Goal: Task Accomplishment & Management: Use online tool/utility

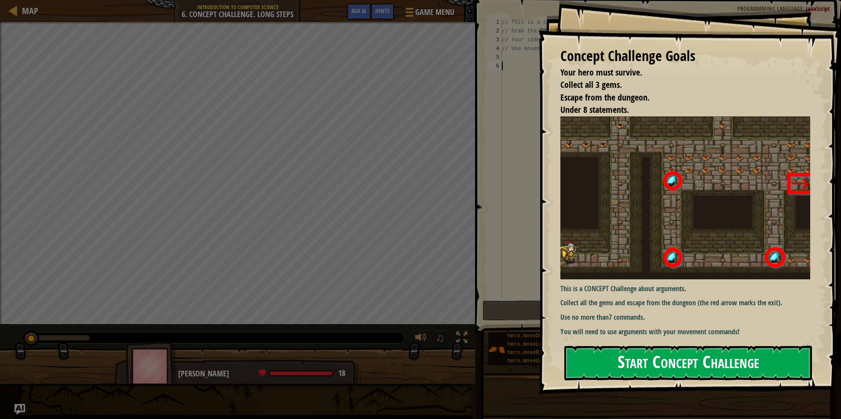
click at [612, 355] on button "Start Concept Challenge" at bounding box center [688, 363] width 248 height 35
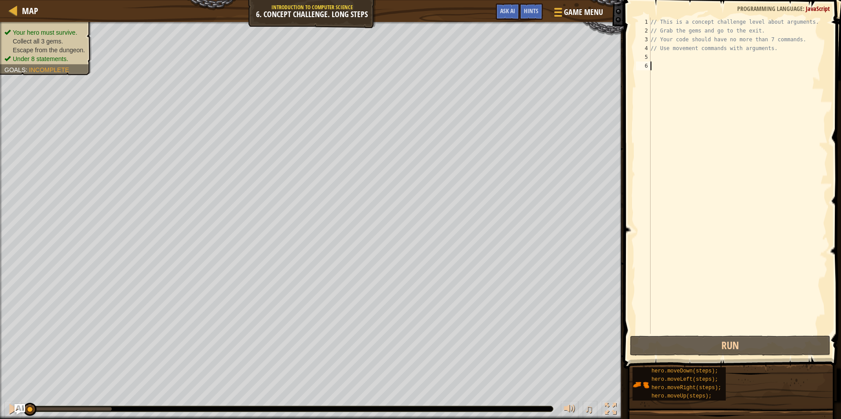
click at [664, 83] on div "// This is a concept challenge level about arguments. // Grab the gems and go t…" at bounding box center [738, 185] width 179 height 334
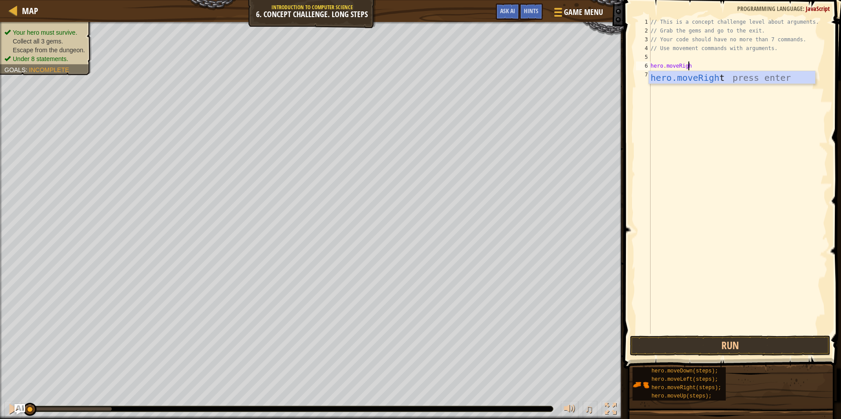
type textarea "hero.moveRight"
type textarea "hero.moveUp(3);"
type textarea "hero.moveRight(2);"
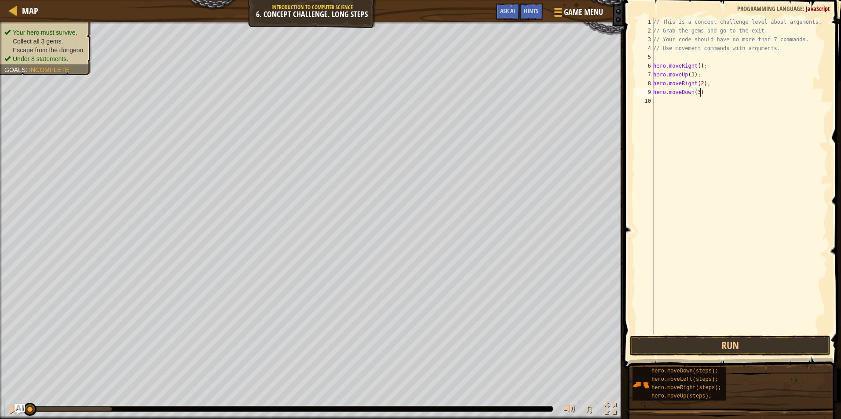
type textarea "hero.moveDown(3);"
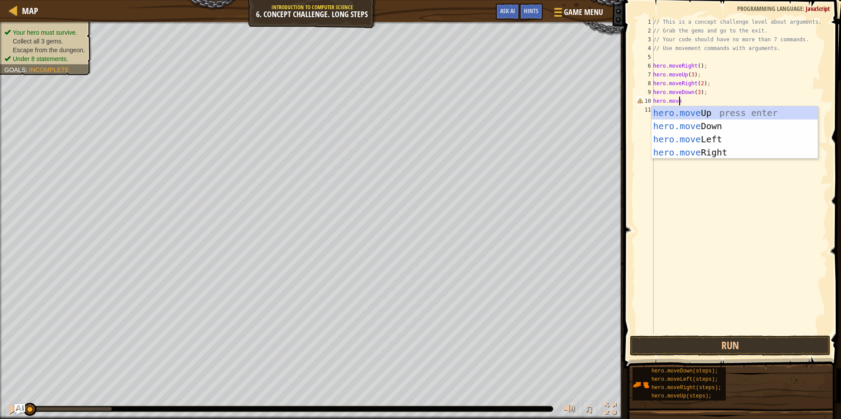
type textarea "hero.moveL"
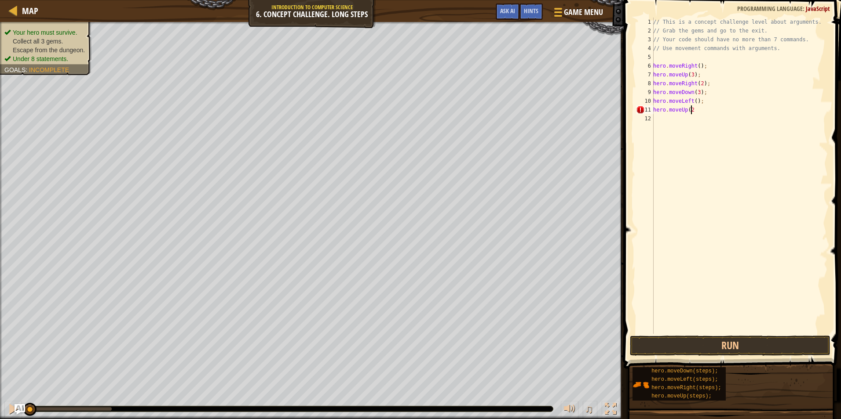
scroll to position [4, 3]
type textarea "hero.moveUp(2);"
type textarea "hero.moveRight(3);"
click at [697, 354] on button "Run" at bounding box center [730, 346] width 201 height 20
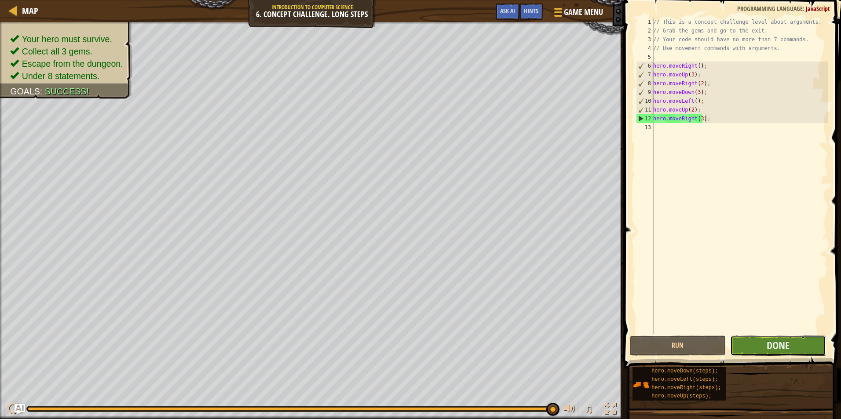
click at [765, 339] on button "Done" at bounding box center [778, 346] width 96 height 20
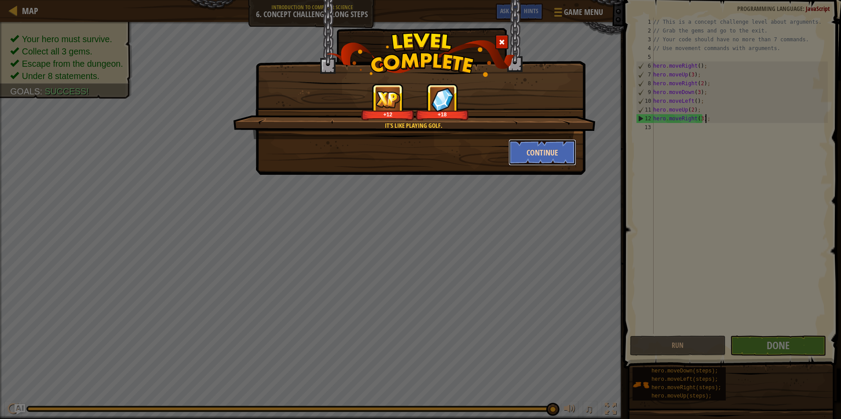
click at [552, 152] on button "Continue" at bounding box center [542, 152] width 68 height 26
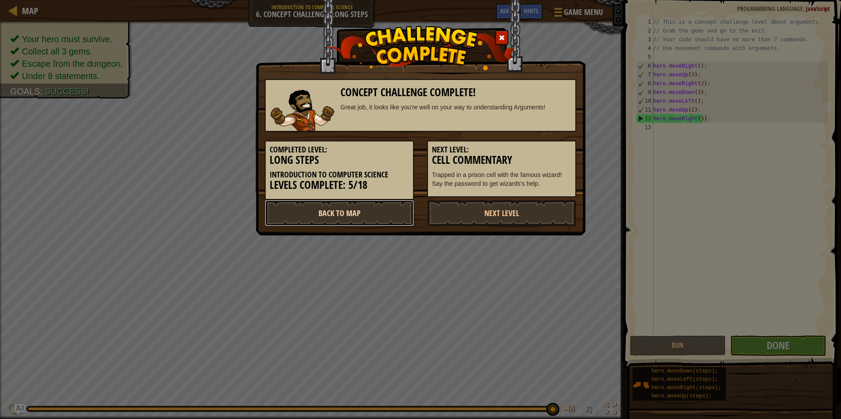
click at [406, 214] on link "Back to Map" at bounding box center [339, 213] width 149 height 26
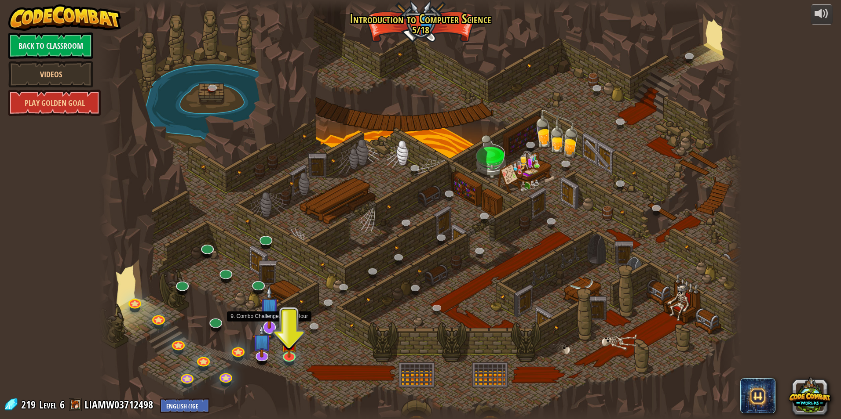
click at [269, 315] on img at bounding box center [269, 307] width 19 height 43
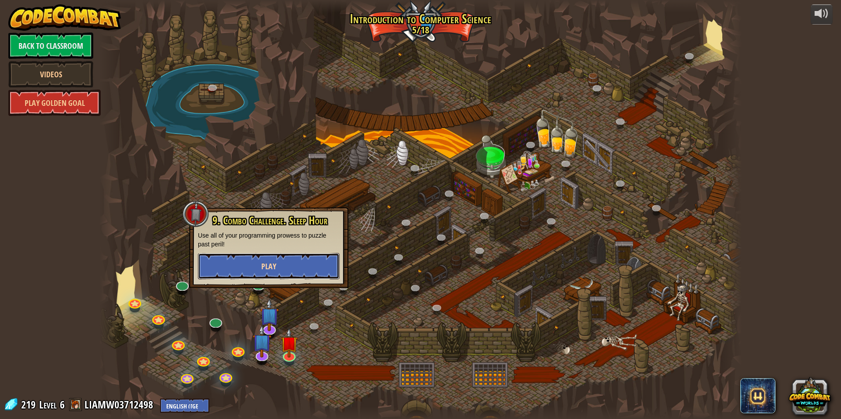
click at [281, 261] on button "Play" at bounding box center [269, 266] width 142 height 26
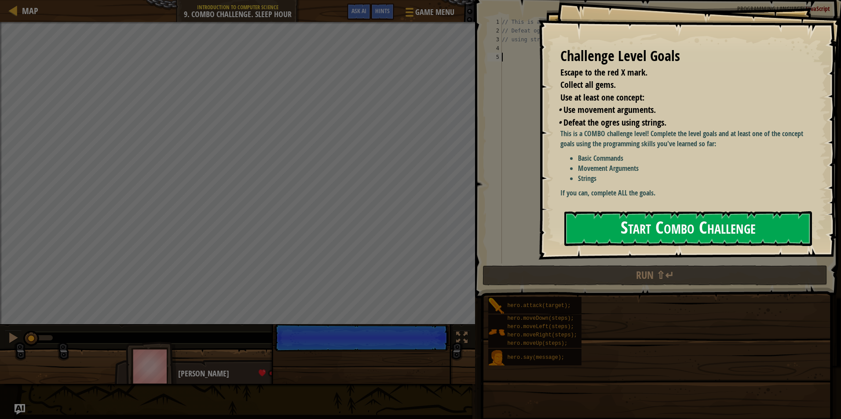
click at [601, 214] on button "Start Combo Challenge" at bounding box center [688, 228] width 248 height 35
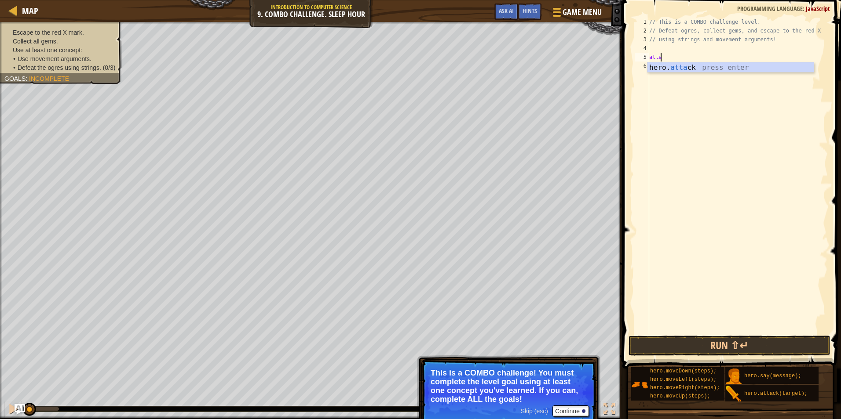
scroll to position [4, 0]
type textarea "a"
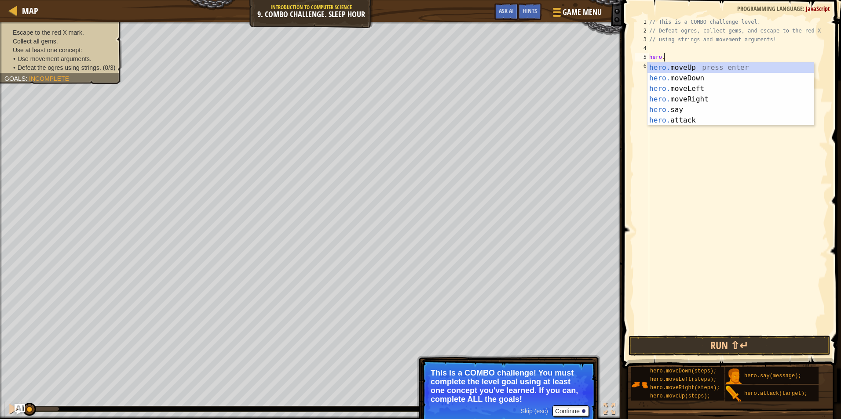
scroll to position [4, 1]
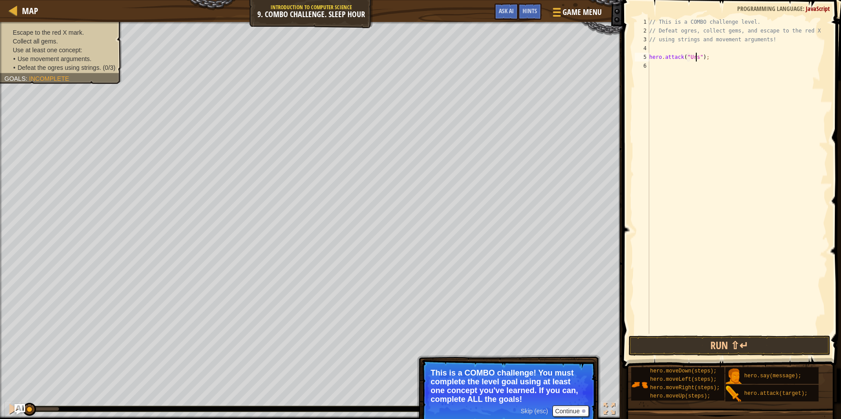
type textarea "hero.attack("Ursa");"
click at [762, 345] on button "Run ⇧↵" at bounding box center [729, 346] width 202 height 20
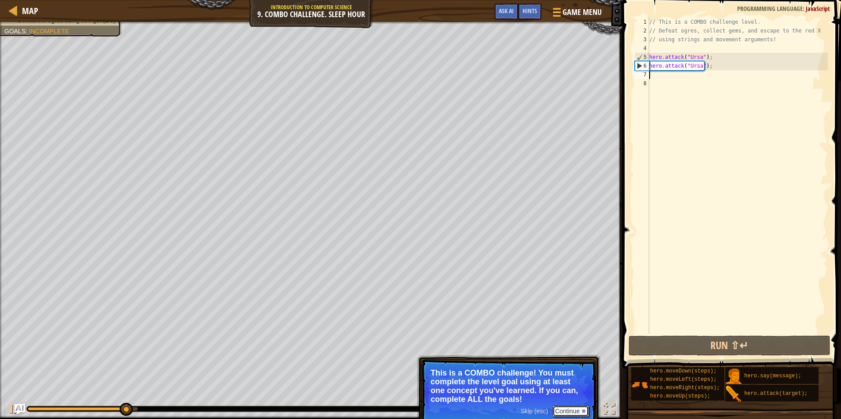
click at [572, 408] on button "Continue" at bounding box center [570, 411] width 36 height 11
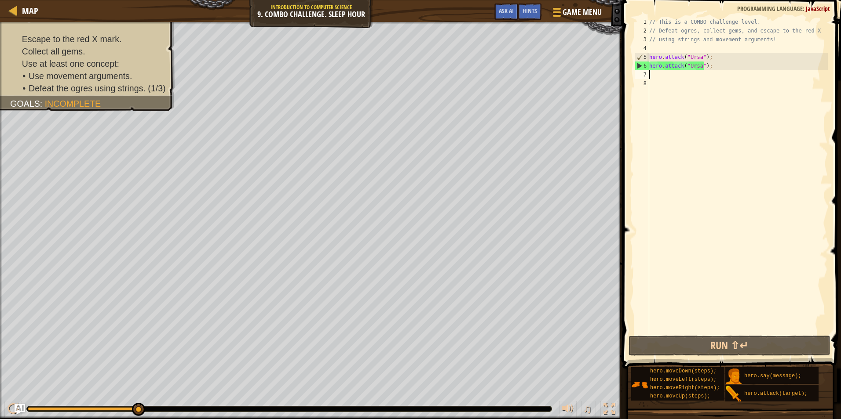
click at [709, 146] on div "// This is a COMBO challenge level. // Defeat ogres, collect gems, and escape t…" at bounding box center [737, 185] width 180 height 334
click at [664, 75] on div "// This is a COMBO challenge level. // Defeat ogres, collect gems, and escape t…" at bounding box center [737, 185] width 180 height 334
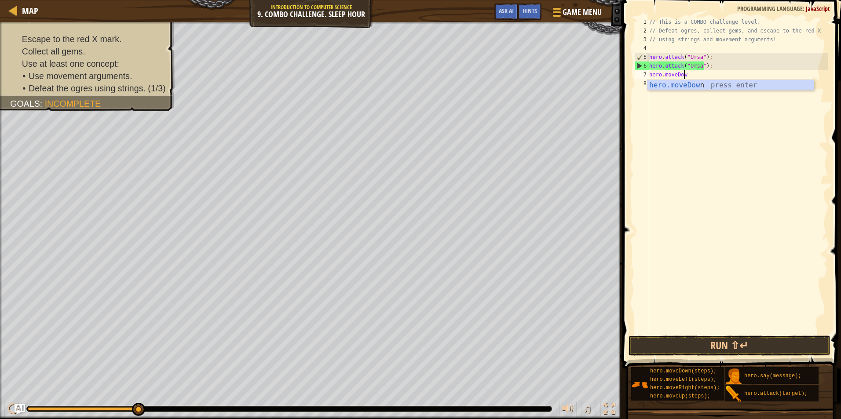
type textarea "hero.moveDown"
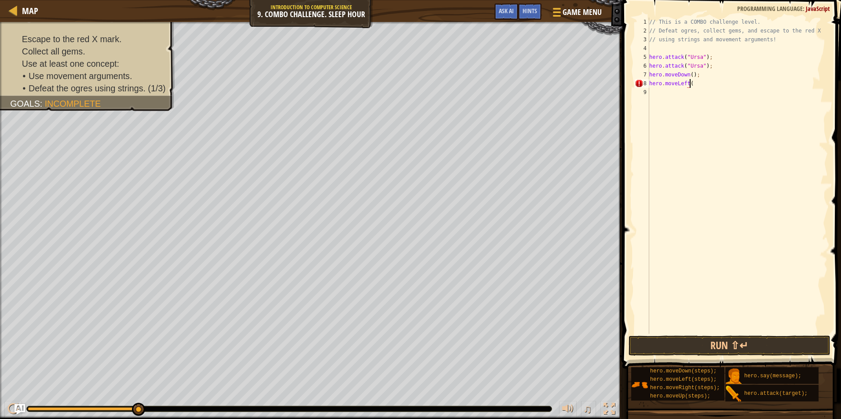
scroll to position [4, 3]
type textarea "hero.moveLeft(2);"
type textarea "hero.attack"
click at [5, 412] on button at bounding box center [13, 410] width 18 height 18
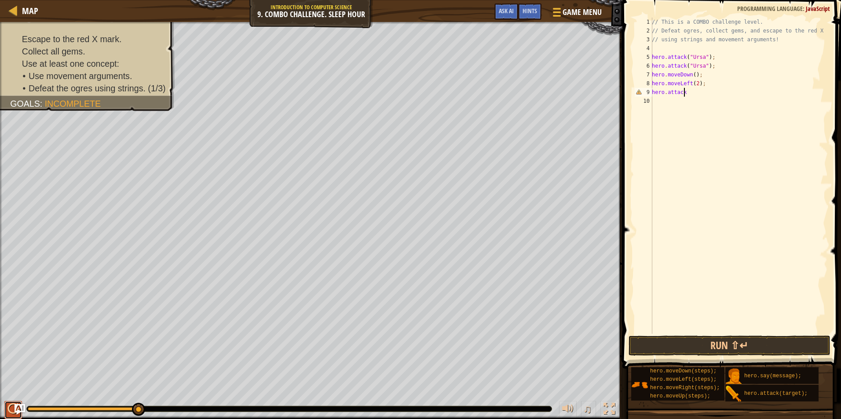
click at [7, 412] on button at bounding box center [13, 410] width 18 height 18
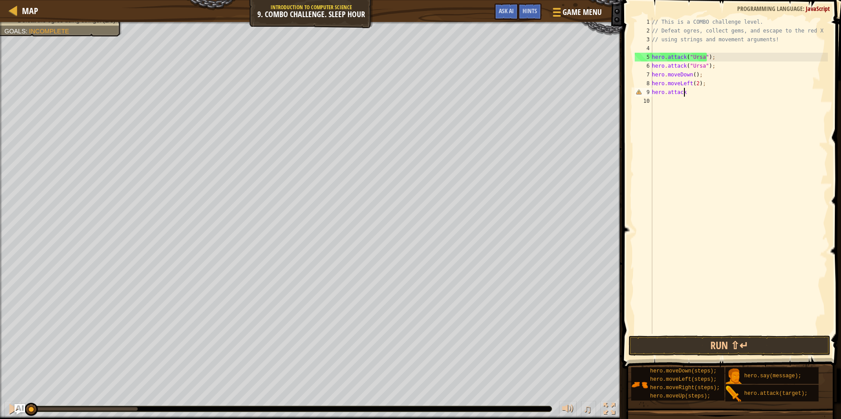
click at [668, 108] on div "// This is a COMBO challenge level. // Defeat ogres, collect gems, and escape t…" at bounding box center [739, 185] width 178 height 334
click at [700, 92] on div "// This is a COMBO challenge level. // Defeat ogres, collect gems, and escape t…" at bounding box center [739, 185] width 178 height 334
type textarea "hero.attack("Rexxar");"
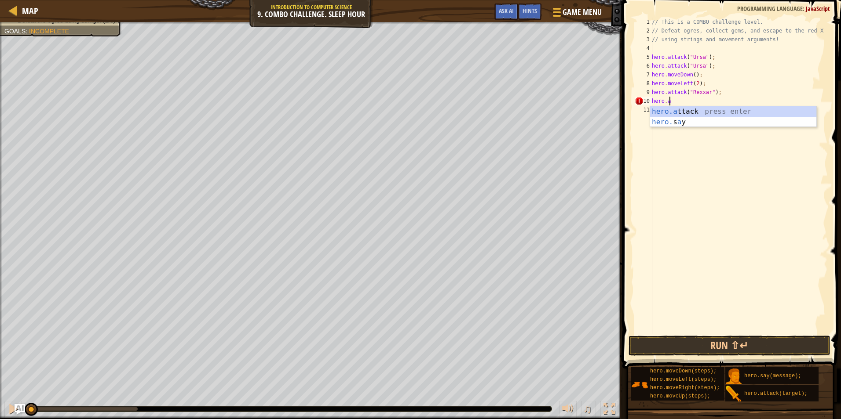
scroll to position [4, 1]
type textarea "hero.attack("Rexxar");"
type textarea "hero.attack("[PERSON_NAME]");"
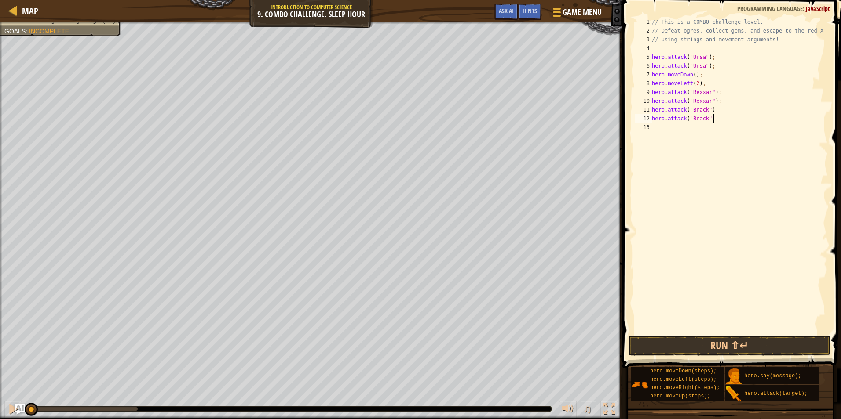
type textarea "hero.attack("[PERSON_NAME]");\"
type textarea "hero.attack("[PERSON_NAME]");"
type textarea "e"
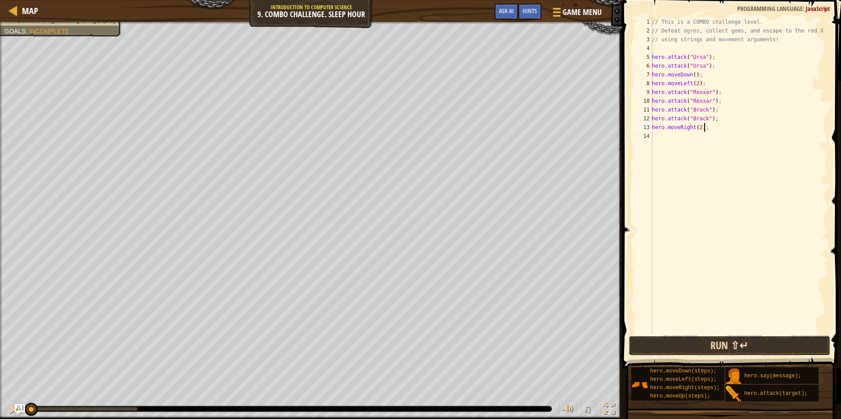
click at [693, 340] on button "Run ⇧↵" at bounding box center [729, 346] width 202 height 20
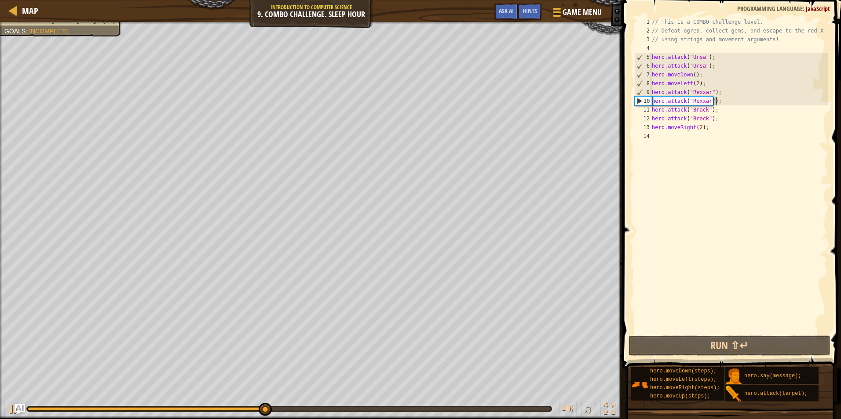
click at [718, 98] on div "// This is a COMBO challenge level. // Defeat ogres, collect gems, and escape t…" at bounding box center [739, 185] width 178 height 334
type textarea "hero.attack("Rexxar");"
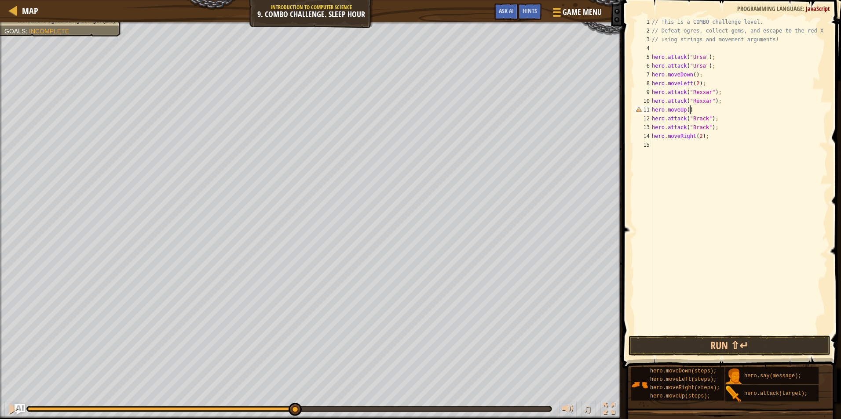
scroll to position [4, 3]
type textarea "hero.moveUp();"
click at [718, 341] on button "Run ⇧↵" at bounding box center [729, 346] width 202 height 20
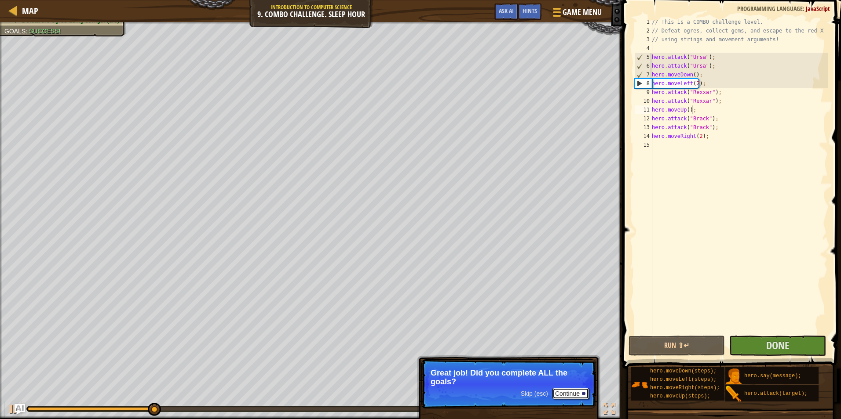
click at [572, 394] on button "Continue" at bounding box center [570, 393] width 36 height 11
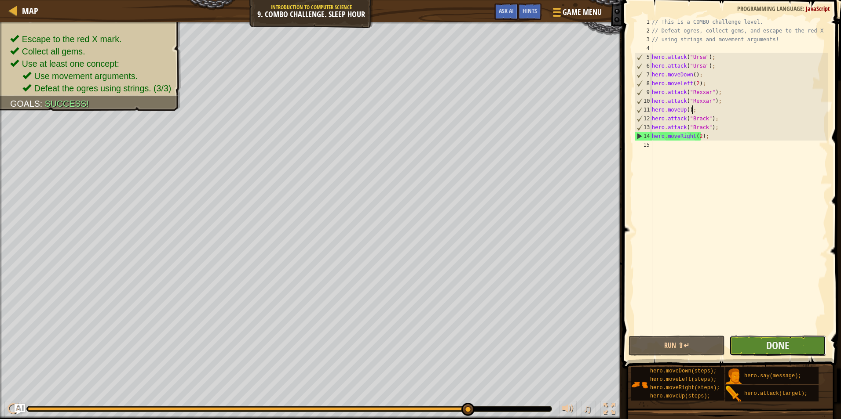
click at [746, 339] on button "Done" at bounding box center [777, 346] width 96 height 20
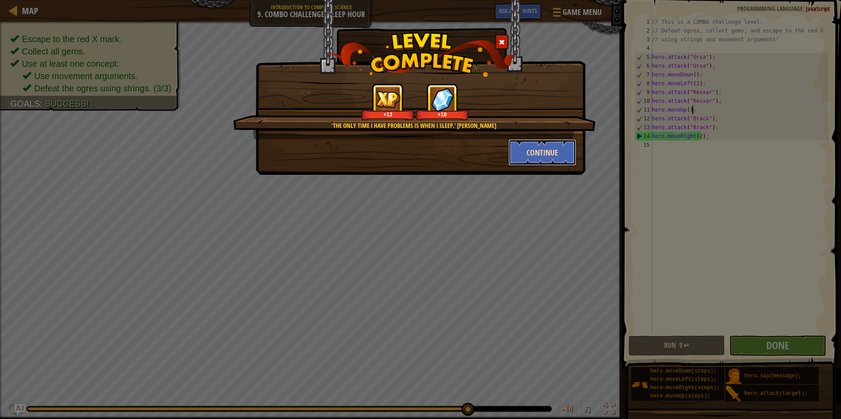
click at [529, 149] on button "Continue" at bounding box center [542, 152] width 68 height 26
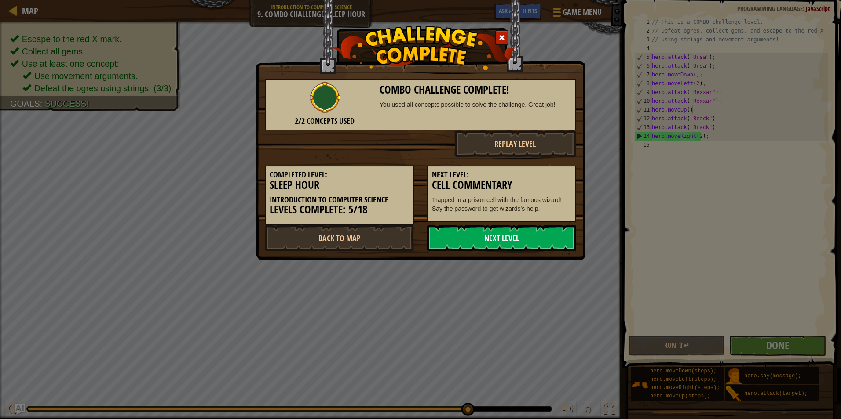
click at [497, 241] on link "Next Level" at bounding box center [501, 238] width 149 height 26
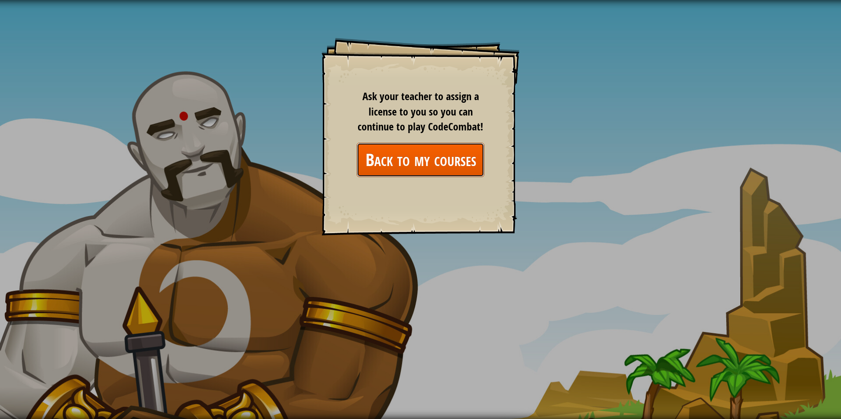
click at [453, 164] on link "Back to my courses" at bounding box center [421, 160] width 128 height 34
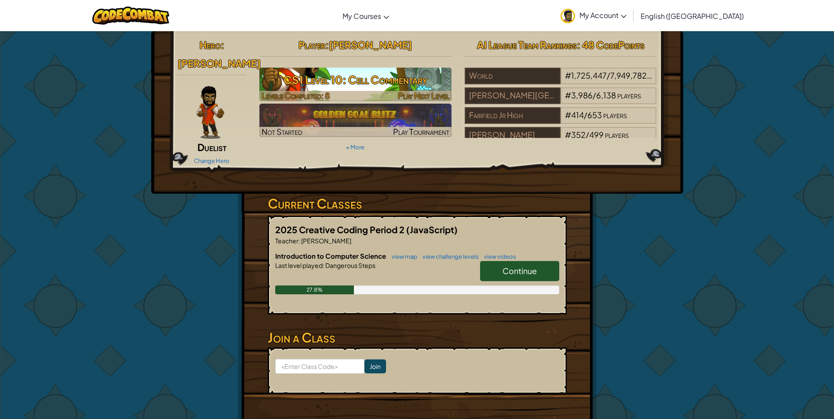
click at [391, 88] on h3 "CS1 Level 10: Cell Commentary" at bounding box center [355, 80] width 192 height 20
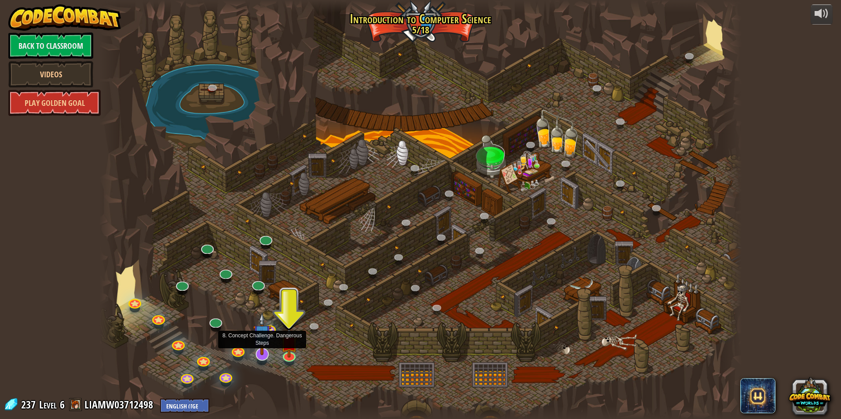
click at [261, 350] on img at bounding box center [262, 334] width 19 height 43
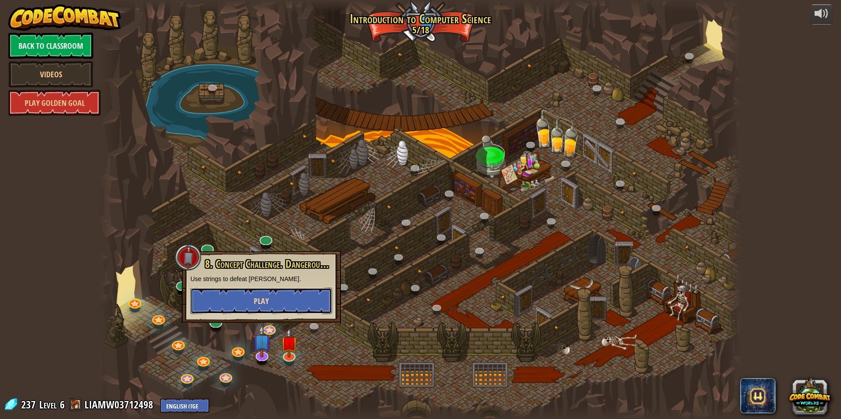
click at [259, 302] on span "Play" at bounding box center [261, 301] width 15 height 11
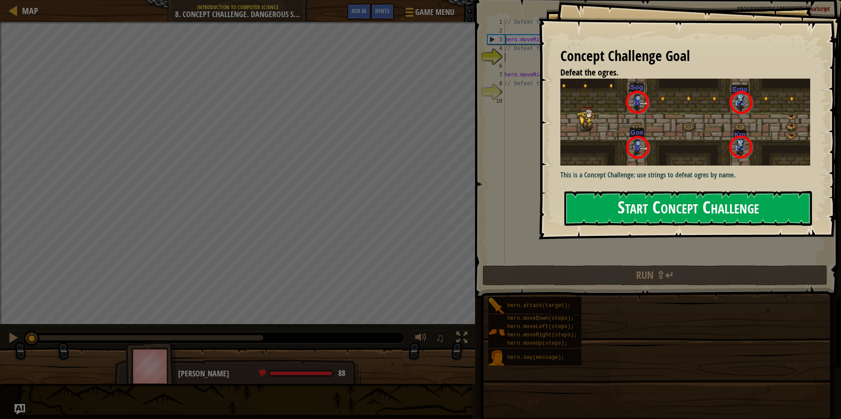
click at [620, 201] on button "Start Concept Challenge" at bounding box center [688, 208] width 248 height 35
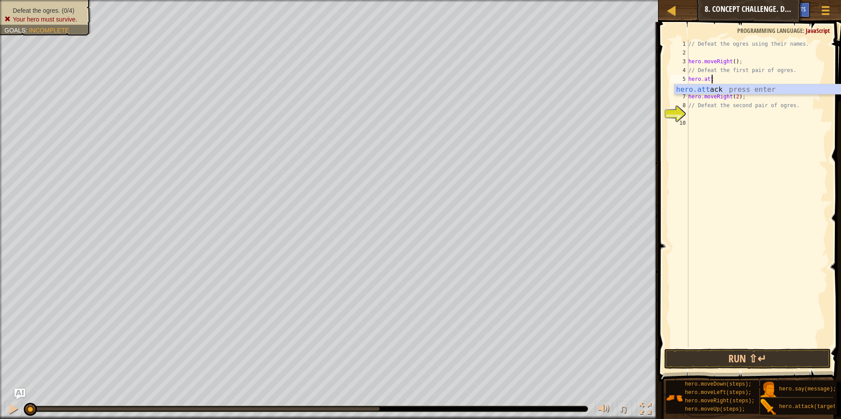
scroll to position [4, 1]
type textarea "hero.attack("Sog");"
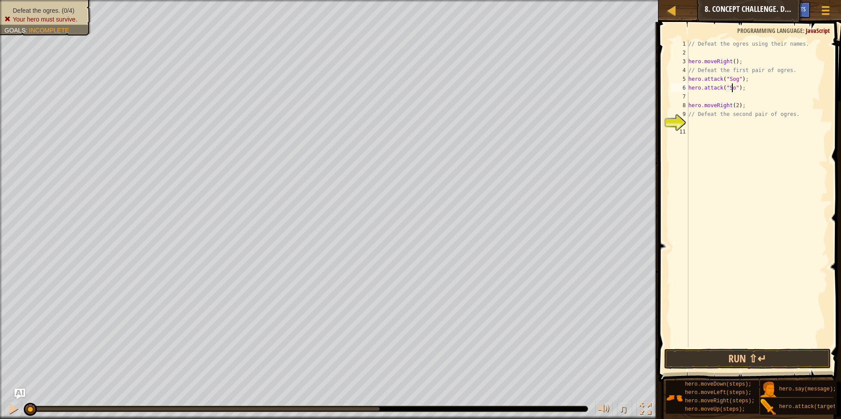
scroll to position [4, 4]
type textarea "hero.attack("Sog");"
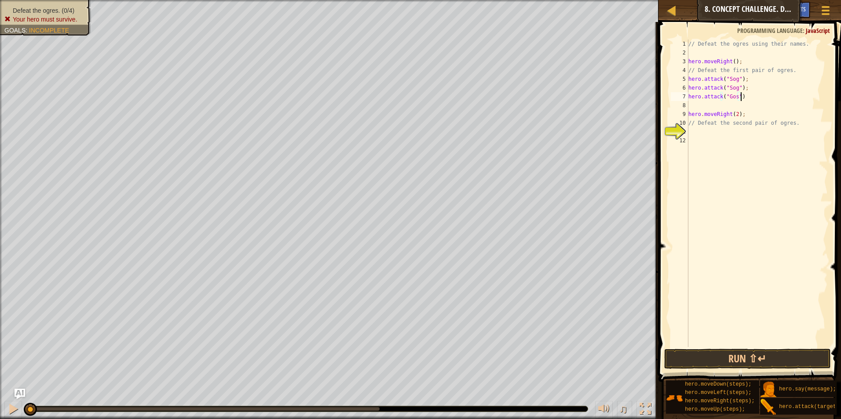
type textarea "hero.attack("Gos");"
click at [704, 143] on div "// Defeat the ogres using their names. hero . moveRight ( ) ; // Defeat the fir…" at bounding box center [756, 202] width 141 height 325
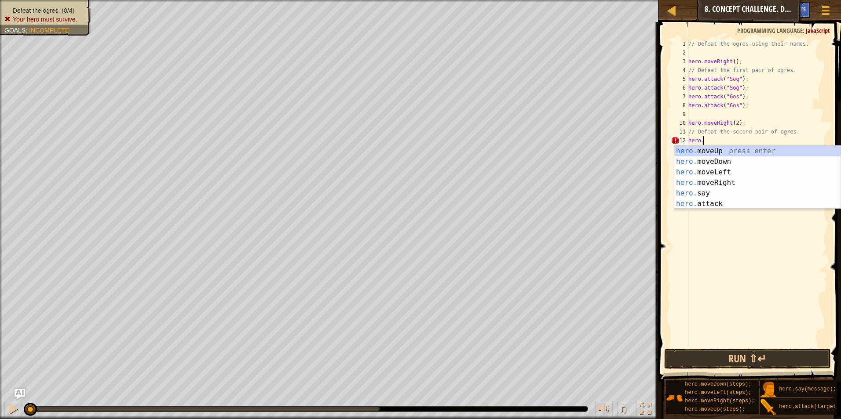
scroll to position [4, 1]
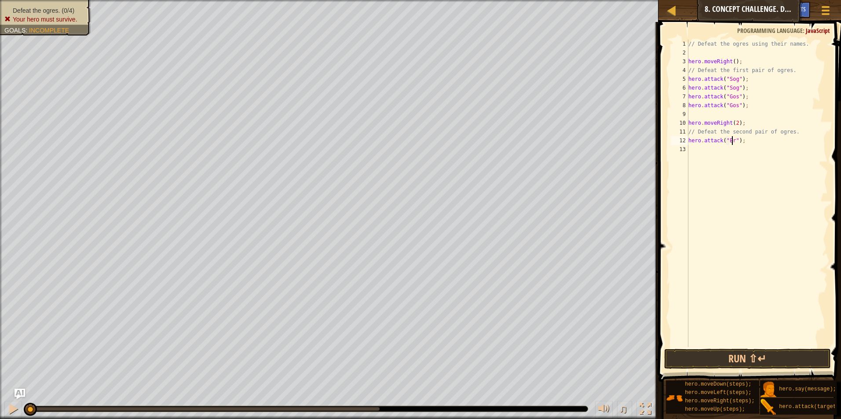
type textarea "hero.attack("Ergo");"
click at [709, 146] on div "// Defeat the ogres using their names. hero . moveRight ( ) ; // Defeat the fir…" at bounding box center [756, 202] width 141 height 325
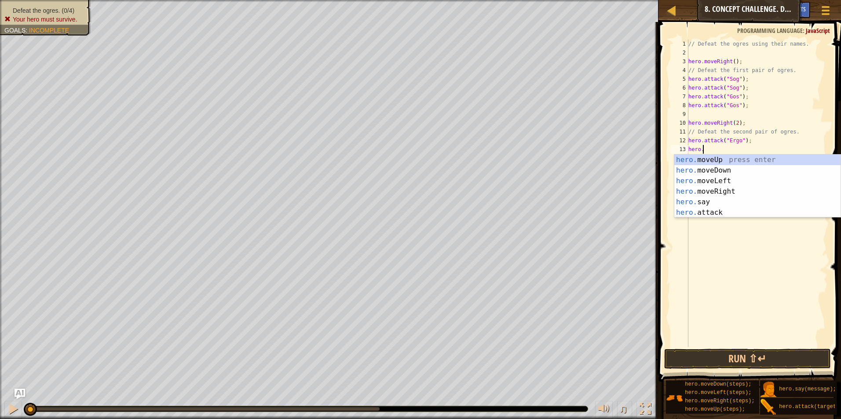
scroll to position [4, 1]
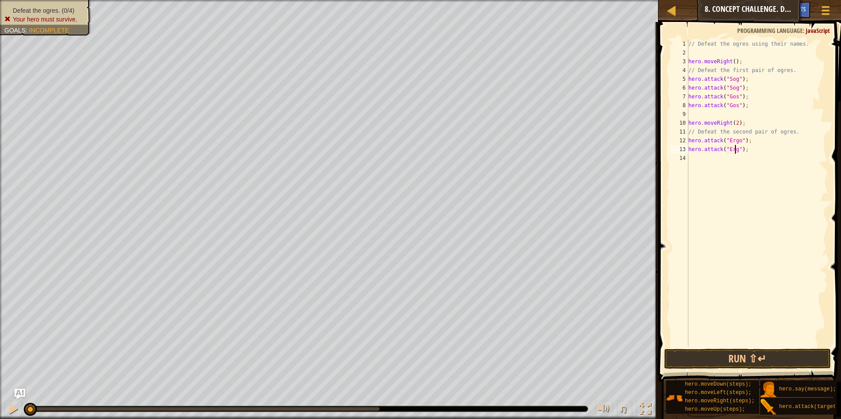
type textarea "hero.attack("Ergo");"
type textarea "hero.attack("Kro");"
click at [767, 361] on button "Run ⇧↵" at bounding box center [747, 359] width 167 height 20
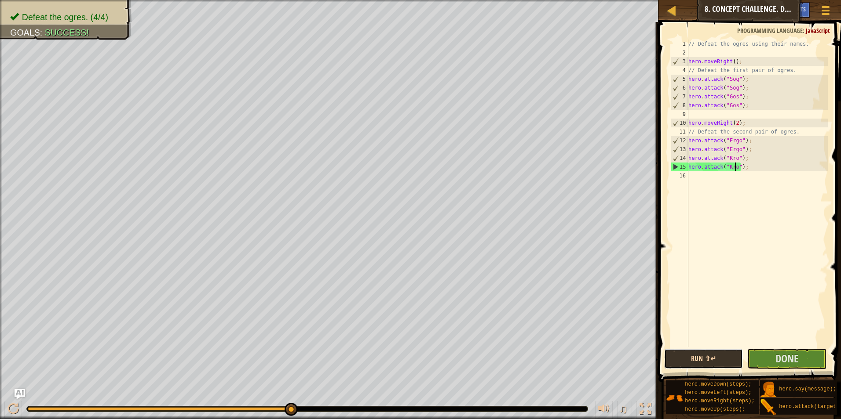
click at [700, 358] on button "Run ⇧↵" at bounding box center [703, 359] width 79 height 20
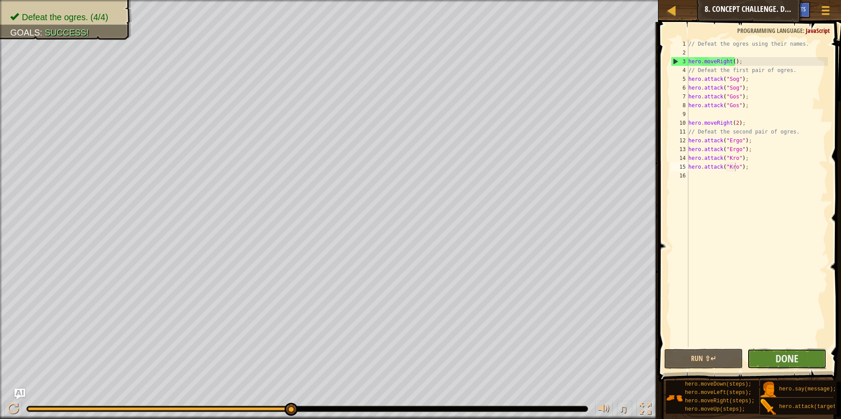
click at [766, 359] on button "Done" at bounding box center [786, 359] width 79 height 20
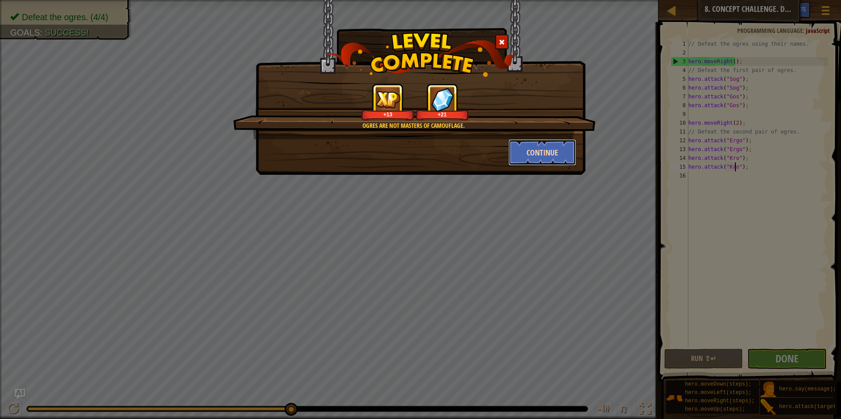
click at [538, 148] on button "Continue" at bounding box center [542, 152] width 68 height 26
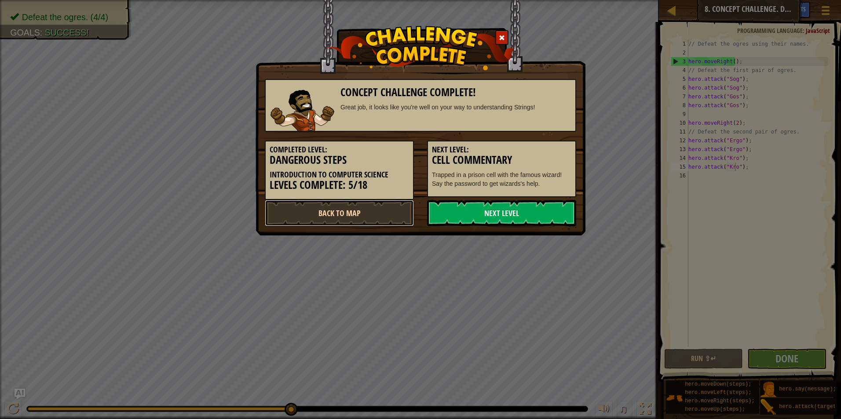
click at [381, 211] on link "Back to Map" at bounding box center [339, 213] width 149 height 26
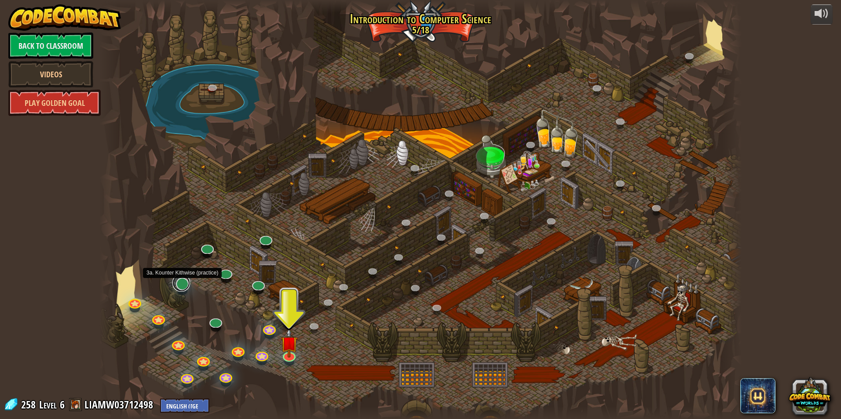
click at [179, 288] on link at bounding box center [181, 283] width 18 height 18
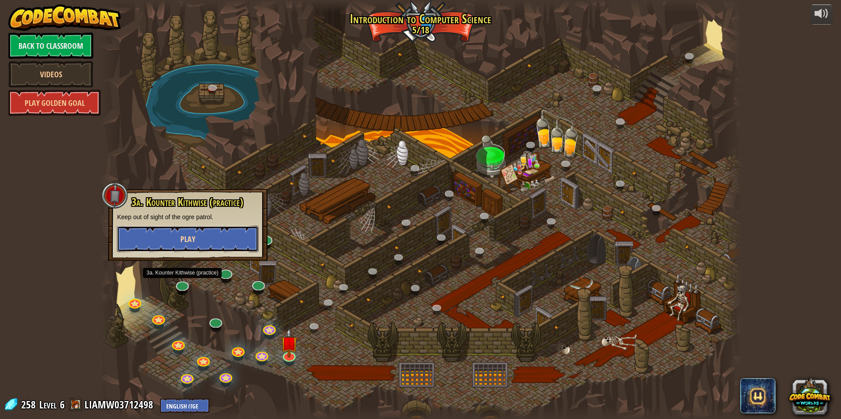
click at [193, 240] on span "Play" at bounding box center [187, 239] width 15 height 11
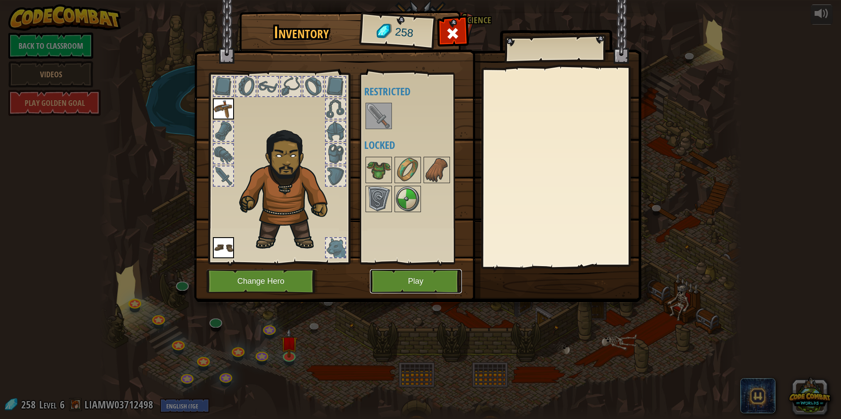
click at [403, 278] on button "Play" at bounding box center [416, 282] width 92 height 24
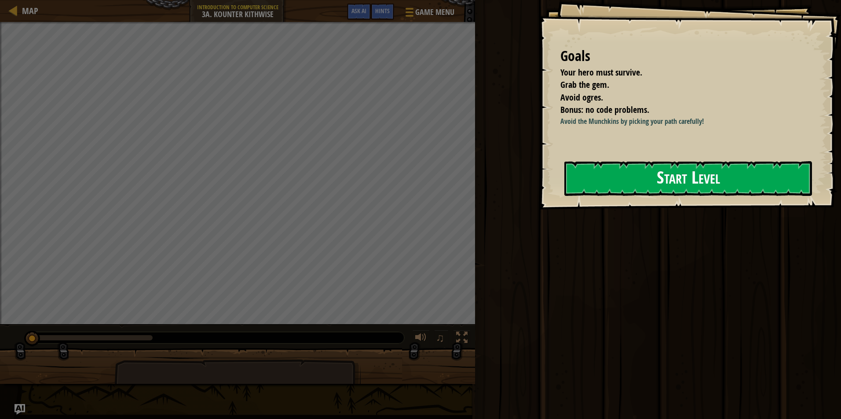
click at [603, 186] on button "Start Level" at bounding box center [688, 178] width 248 height 35
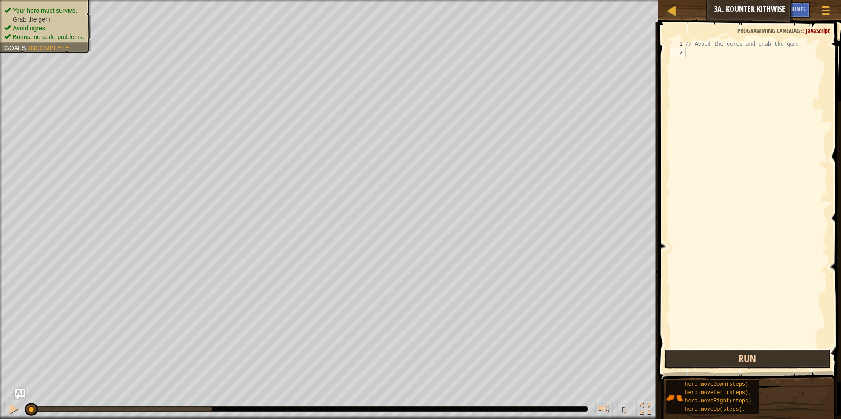
click at [724, 361] on button "Run" at bounding box center [747, 359] width 167 height 20
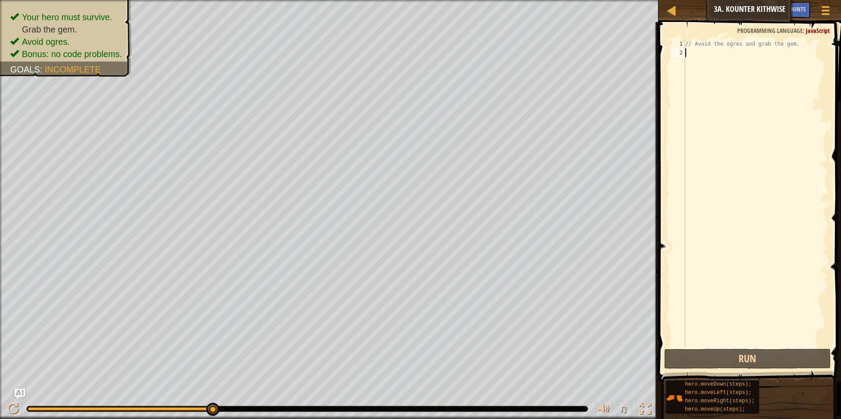
click at [717, 105] on div "// Avoid the ogres and grab the gem." at bounding box center [755, 202] width 144 height 325
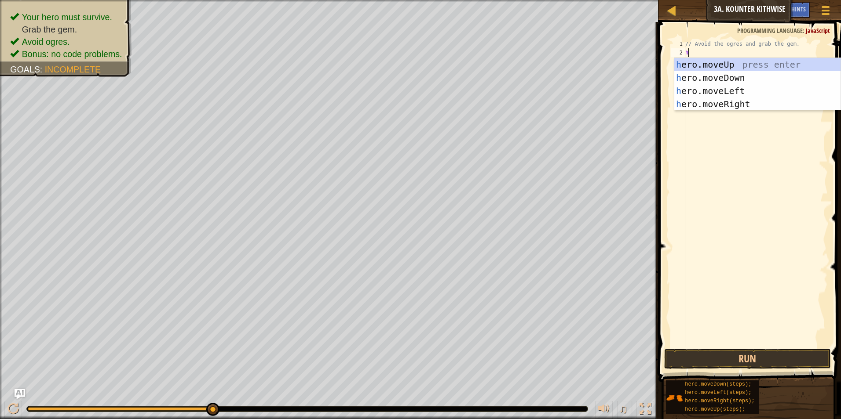
scroll to position [4, 0]
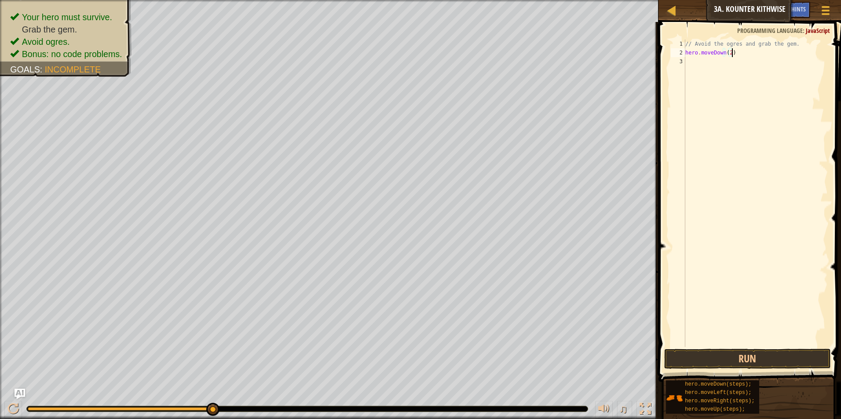
type textarea "hero.moveDown(2);"
type textarea "hero.moveRg"
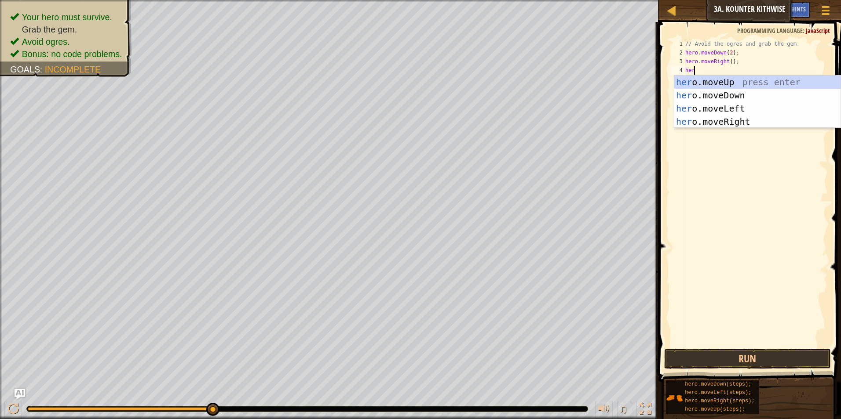
scroll to position [4, 0]
type textarea "hero.m"
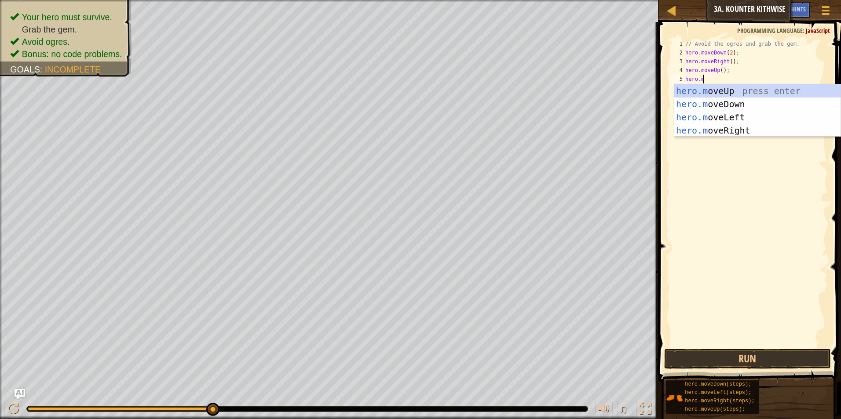
scroll to position [4, 1]
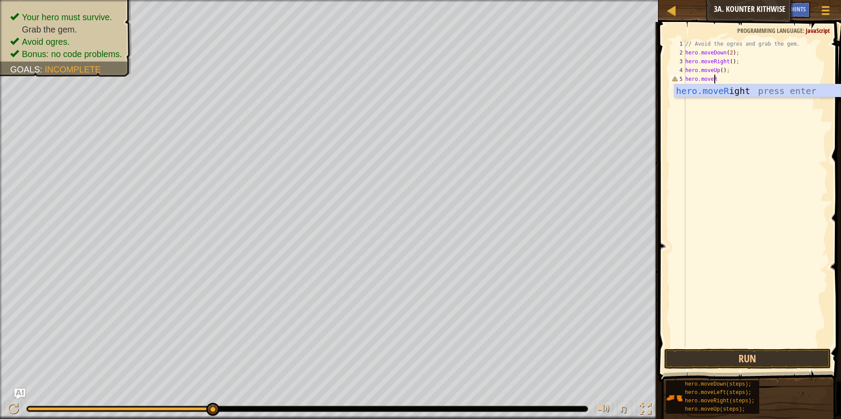
type textarea "hero.moveRi"
click at [727, 356] on button "Run" at bounding box center [747, 359] width 167 height 20
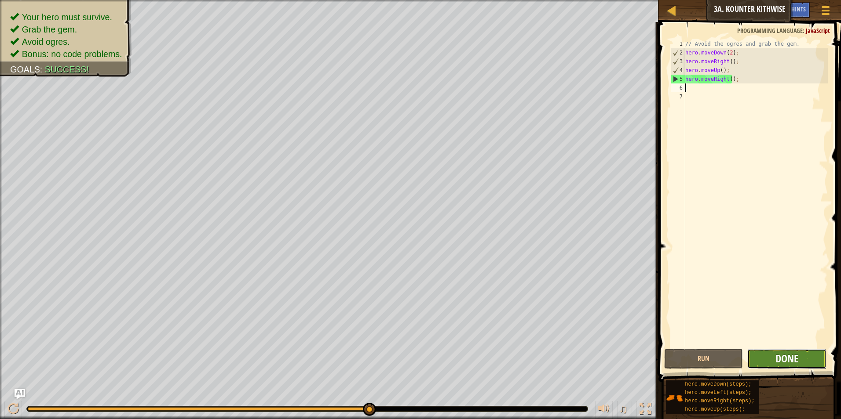
click at [777, 357] on span "Done" at bounding box center [786, 359] width 23 height 14
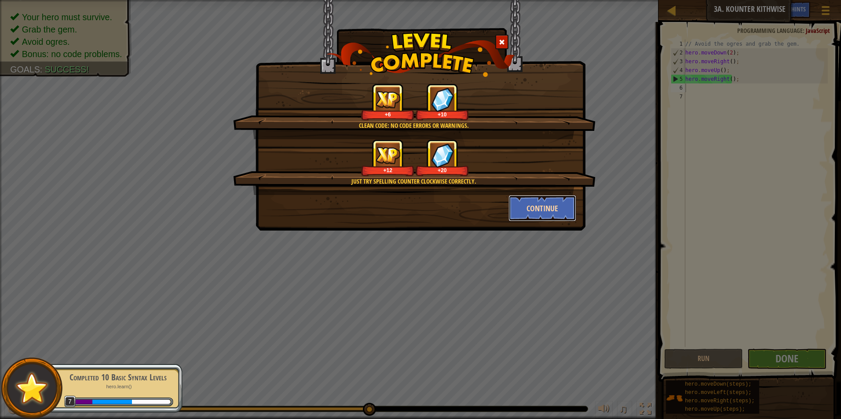
click at [535, 209] on button "Continue" at bounding box center [542, 208] width 68 height 26
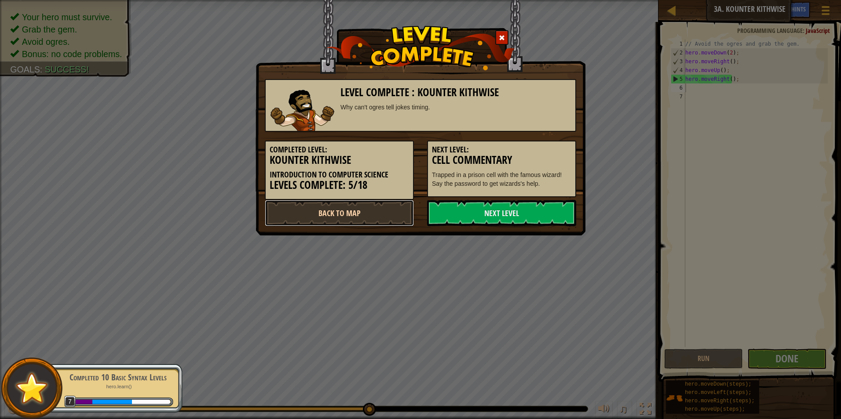
click at [386, 214] on link "Back to Map" at bounding box center [339, 213] width 149 height 26
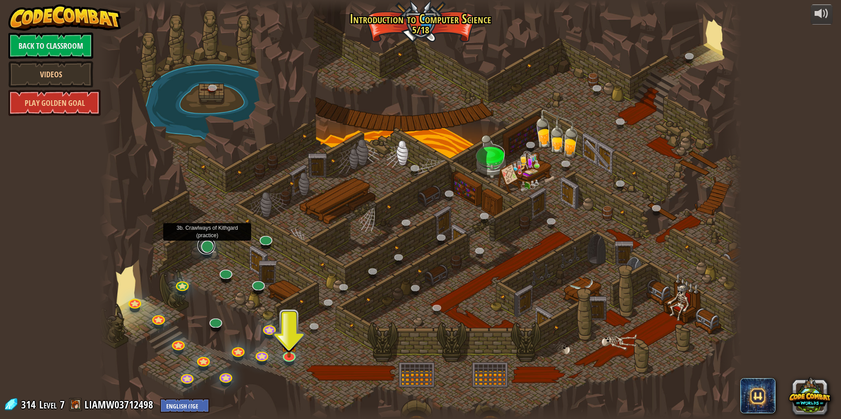
click at [204, 243] on link at bounding box center [206, 246] width 18 height 18
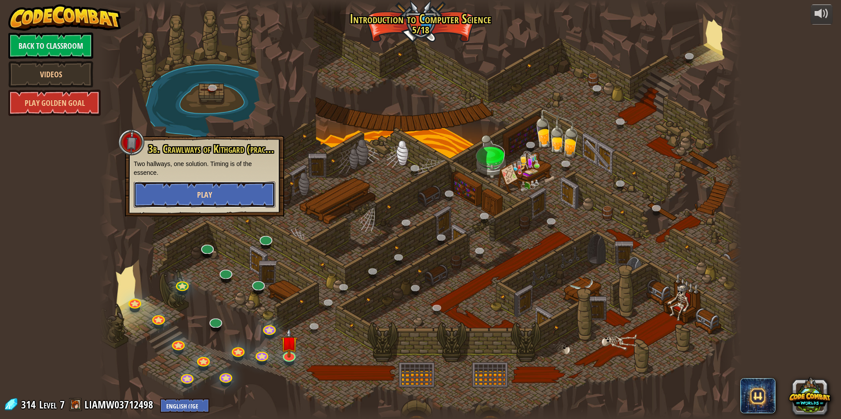
click at [210, 203] on button "Play" at bounding box center [205, 195] width 142 height 26
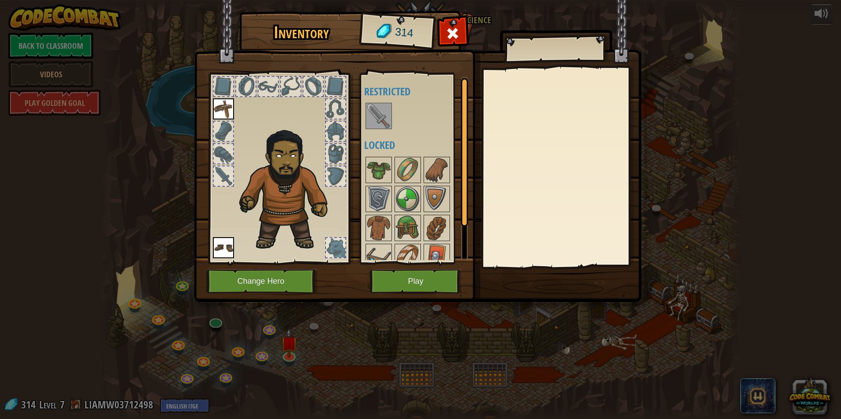
click at [384, 111] on img at bounding box center [378, 116] width 25 height 25
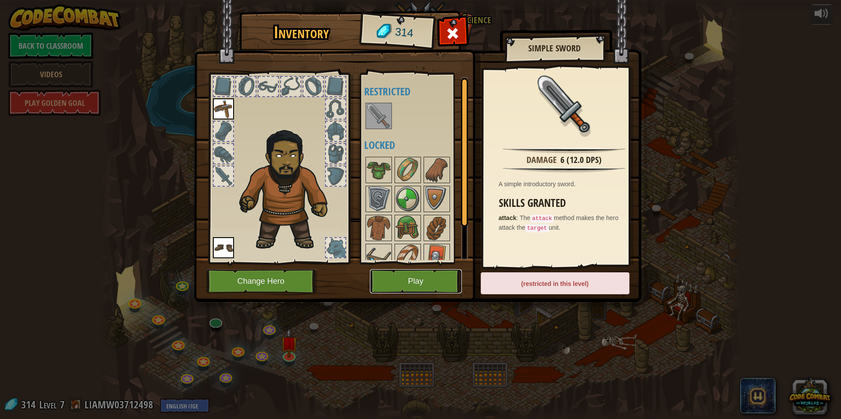
click at [418, 276] on button "Play" at bounding box center [416, 282] width 92 height 24
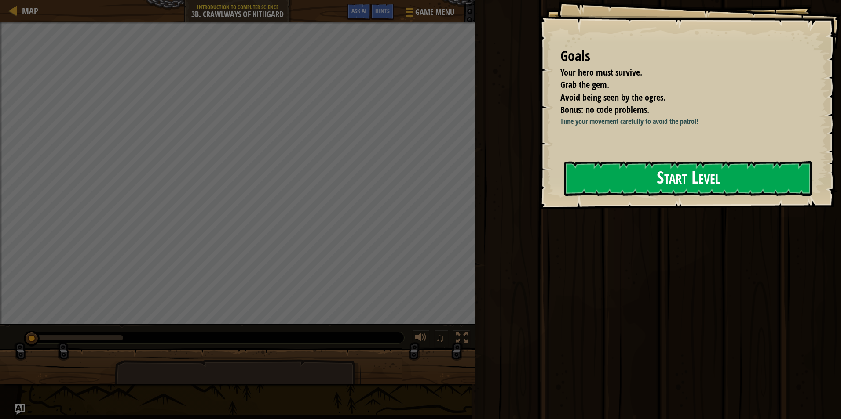
click at [600, 188] on button "Start Level" at bounding box center [688, 178] width 248 height 35
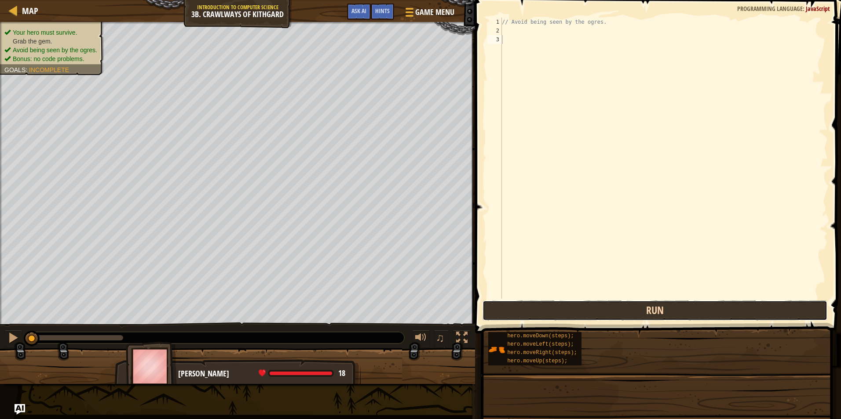
click at [661, 306] on button "Run" at bounding box center [654, 311] width 344 height 20
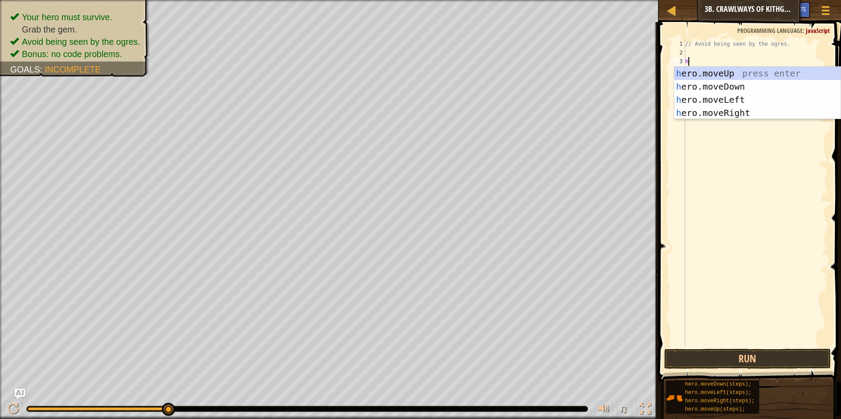
scroll to position [4, 0]
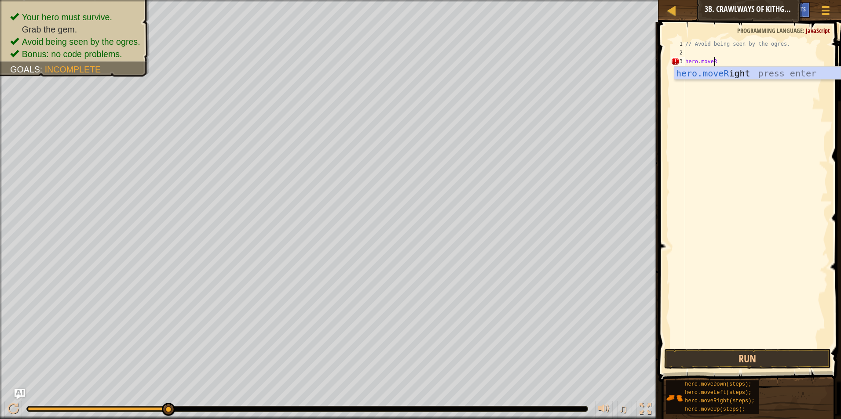
type textarea "hero.moveRigh"
type textarea "h"
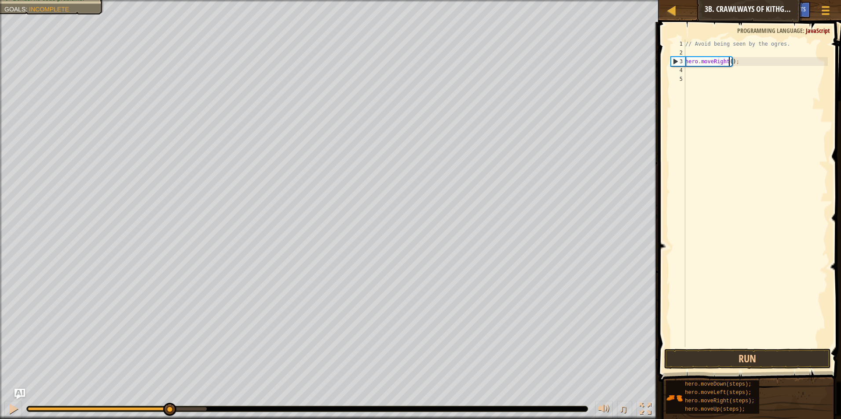
click at [728, 62] on div "// Avoid being seen by the ogres. hero . moveRight ( ) ;" at bounding box center [755, 202] width 144 height 325
type textarea "hero.moveRight(2);"
click at [746, 152] on div "// Avoid being seen by the ogres. hero . moveRight ( 2 ) ;" at bounding box center [755, 202] width 144 height 325
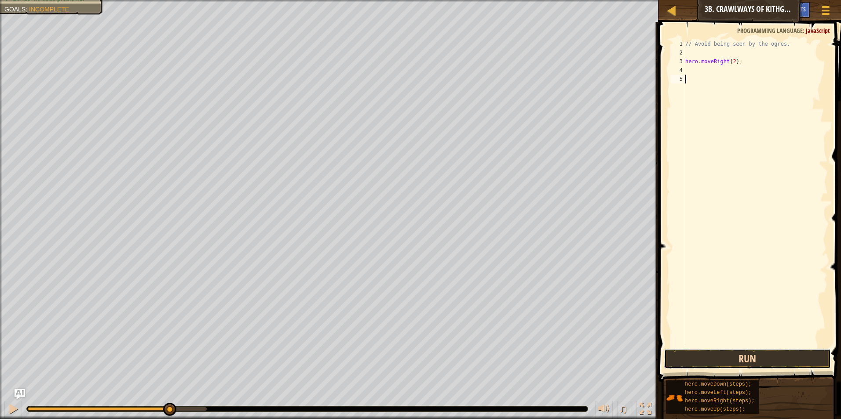
click at [742, 355] on button "Run" at bounding box center [747, 359] width 167 height 20
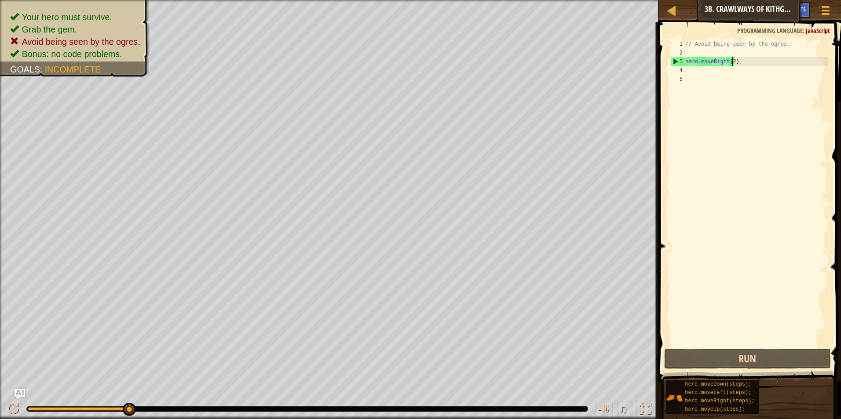
click at [730, 61] on div "// Avoid being seen by the ogres. hero . moveRight ( 2 ) ;" at bounding box center [755, 202] width 144 height 325
click at [717, 66] on div "// Avoid being seen by the ogres. hero . moveRight ( 2 ) ;" at bounding box center [755, 202] width 144 height 325
click at [723, 63] on div "// Avoid being seen by the ogres. hero . moveRight ( 2 ) ;" at bounding box center [755, 202] width 144 height 325
drag, startPoint x: 733, startPoint y: 63, endPoint x: 711, endPoint y: 64, distance: 22.0
click at [711, 64] on div "// Avoid being seen by the ogres. hero . moveRight ( 2 ) ;" at bounding box center [755, 202] width 144 height 325
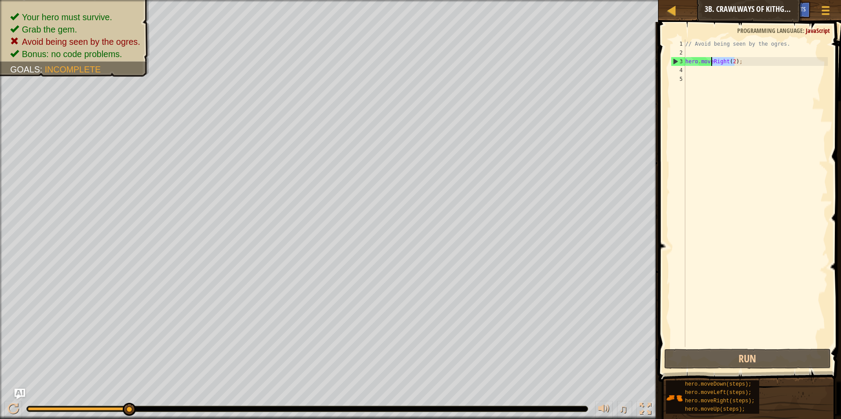
scroll to position [4, 2]
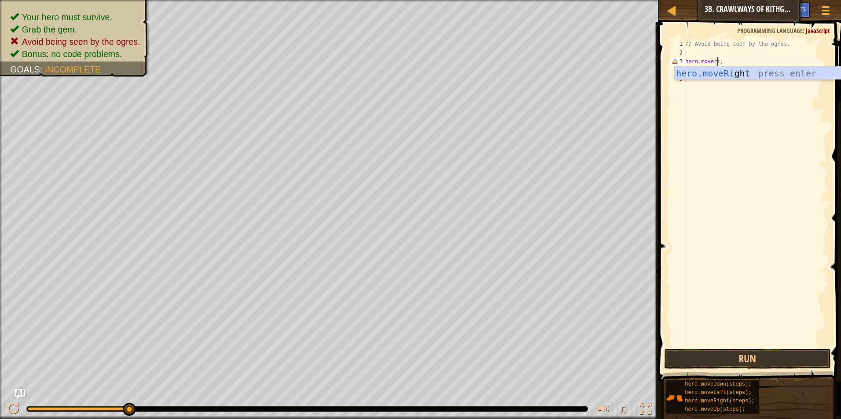
type textarea "hero.moveRight();"
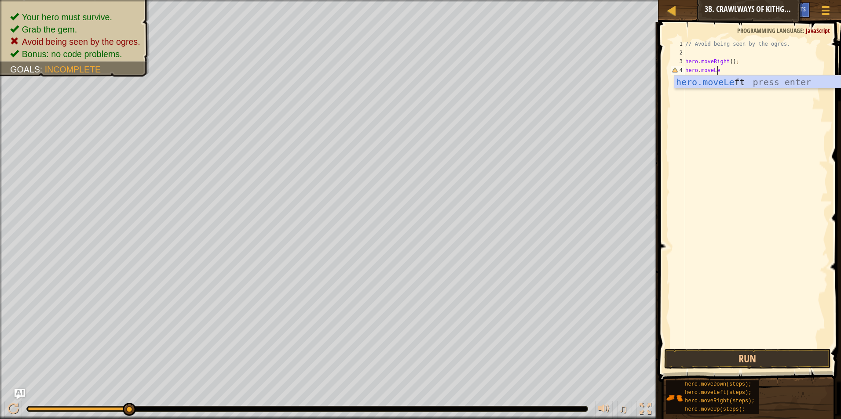
type textarea "hero.moveLef"
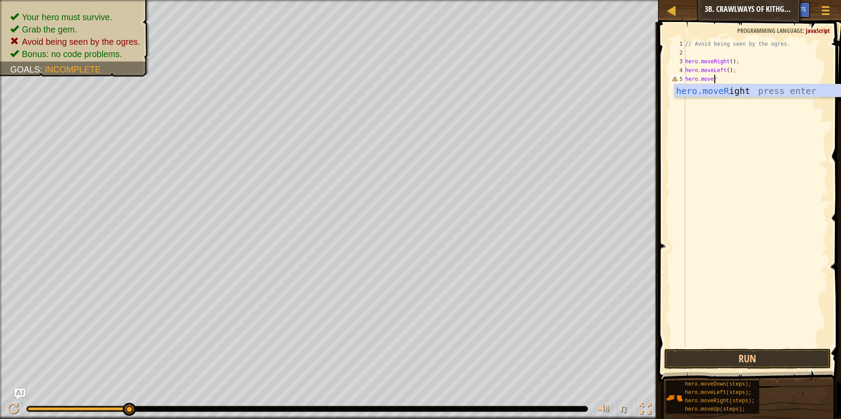
type textarea "hero.moveri"
click at [729, 78] on div "// Avoid being seen by the ogres. hero . moveRight ( ) ; hero . moveLeft ( ) ; …" at bounding box center [755, 202] width 144 height 325
type textarea "hero.moveRight(2);"
click at [740, 359] on button "Run" at bounding box center [747, 359] width 167 height 20
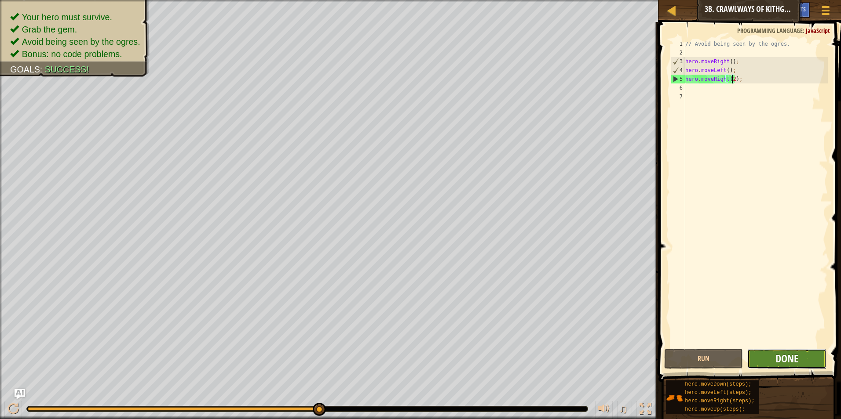
click at [795, 360] on span "Done" at bounding box center [786, 359] width 23 height 14
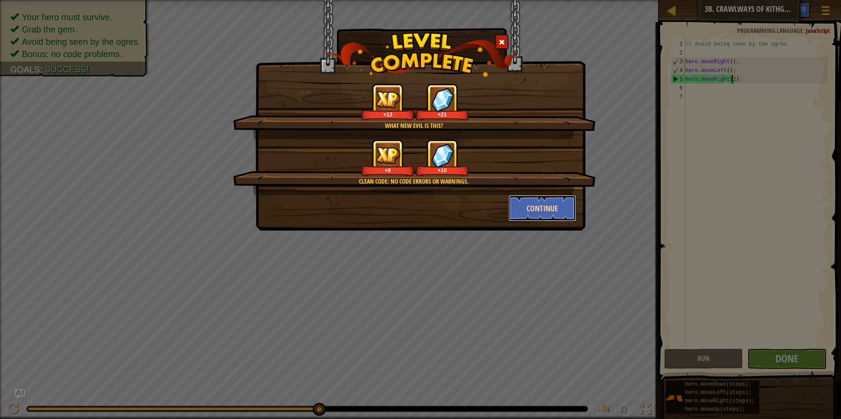
click at [542, 210] on button "Continue" at bounding box center [542, 208] width 68 height 26
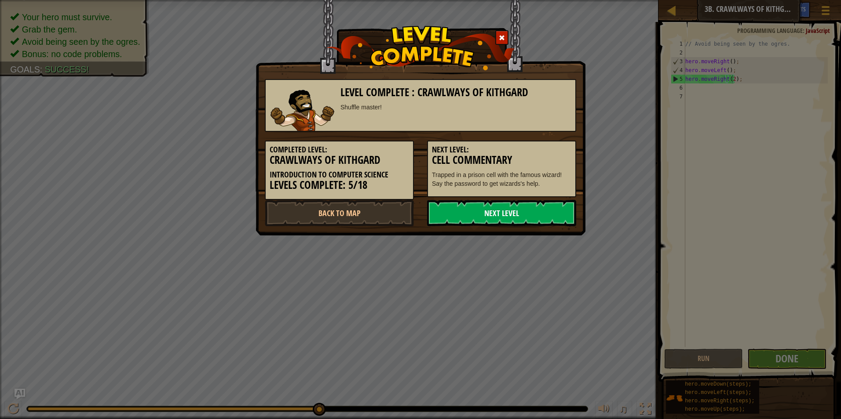
click at [514, 211] on link "Next Level" at bounding box center [501, 213] width 149 height 26
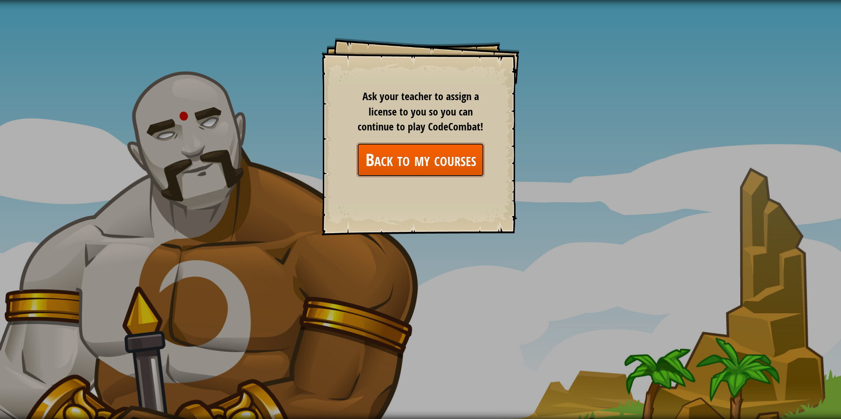
click at [404, 143] on link "Back to my courses" at bounding box center [421, 160] width 128 height 34
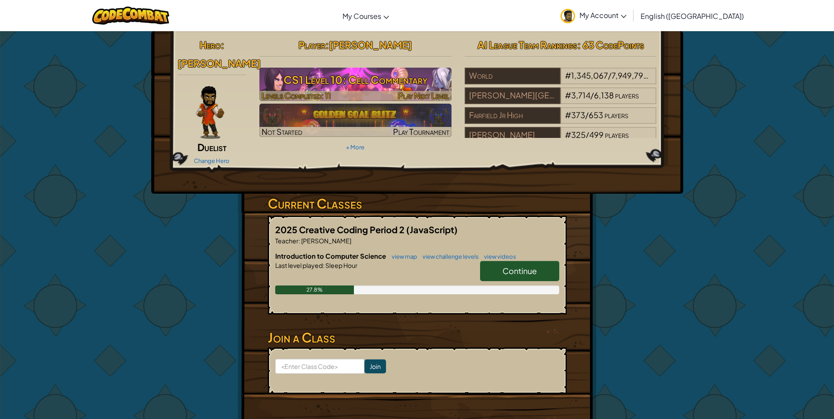
click at [375, 87] on h3 "CS1 Level 10: Cell Commentary" at bounding box center [355, 80] width 192 height 20
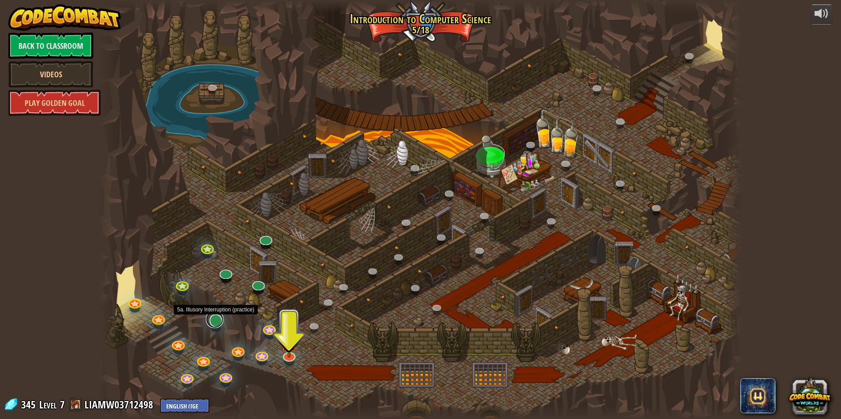
click at [218, 318] on link at bounding box center [215, 320] width 18 height 18
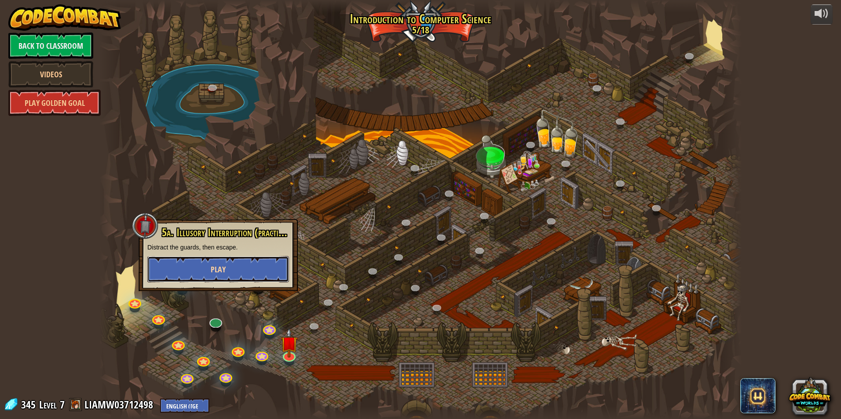
click at [215, 274] on span "Play" at bounding box center [218, 269] width 15 height 11
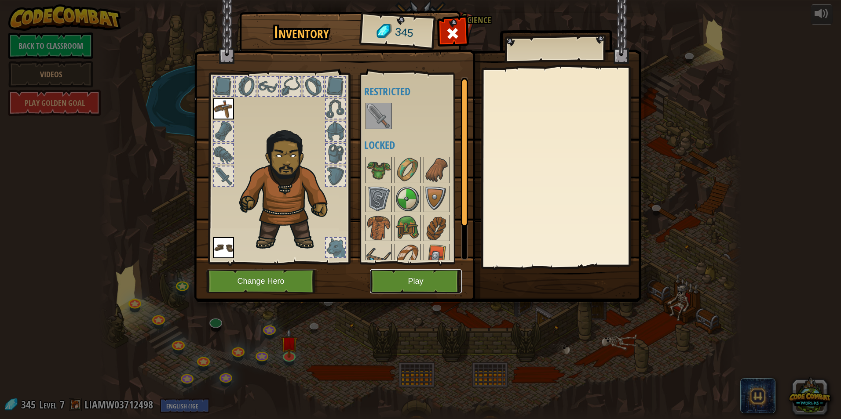
click at [429, 270] on button "Play" at bounding box center [416, 282] width 92 height 24
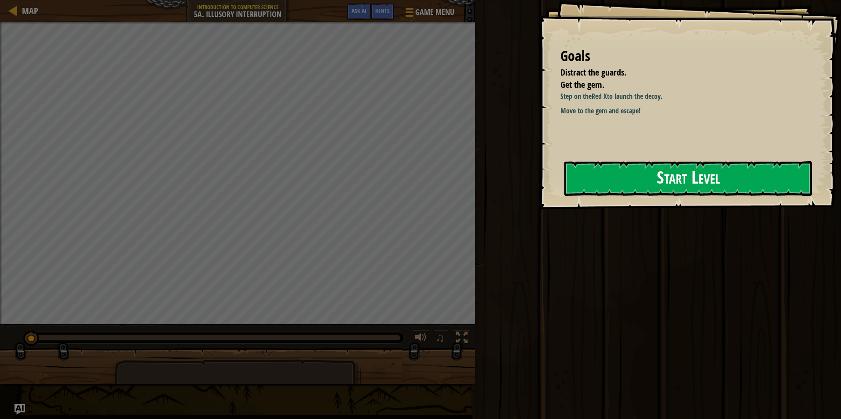
click at [666, 175] on button "Start Level" at bounding box center [688, 178] width 248 height 35
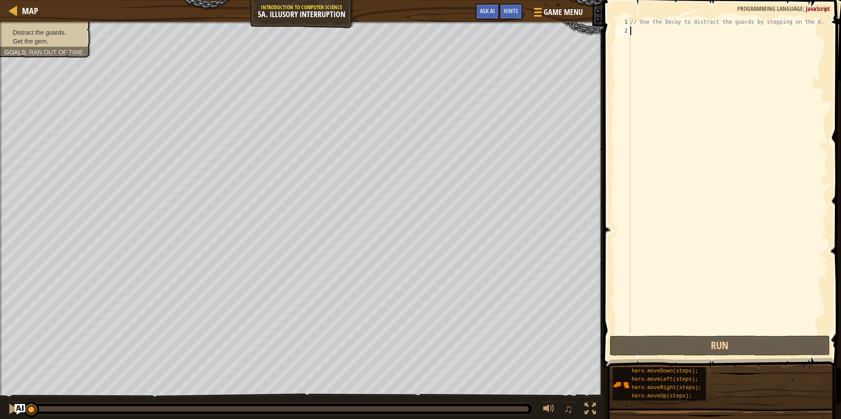
scroll to position [4, 0]
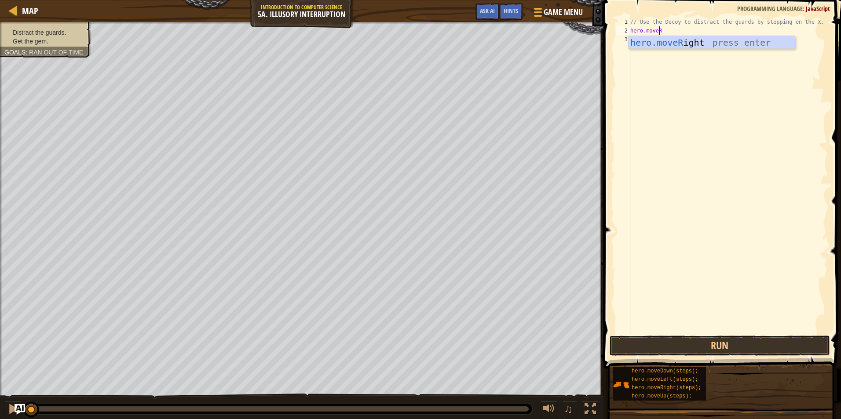
type textarea "hero.moveRg"
type textarea "hero.moveDown(2);"
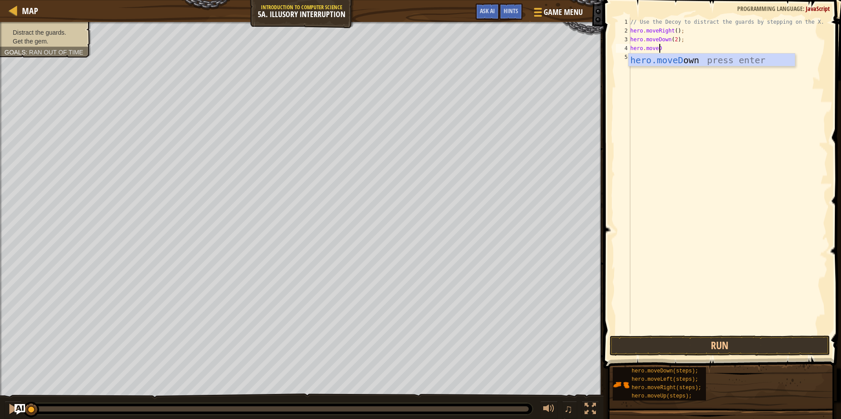
type textarea "hero.moveDow"
click at [668, 49] on div "// Use the Decoy to distract the guards by stepping on the X. hero . moveRight …" at bounding box center [727, 185] width 199 height 334
type textarea "hero.moveUp(2);"
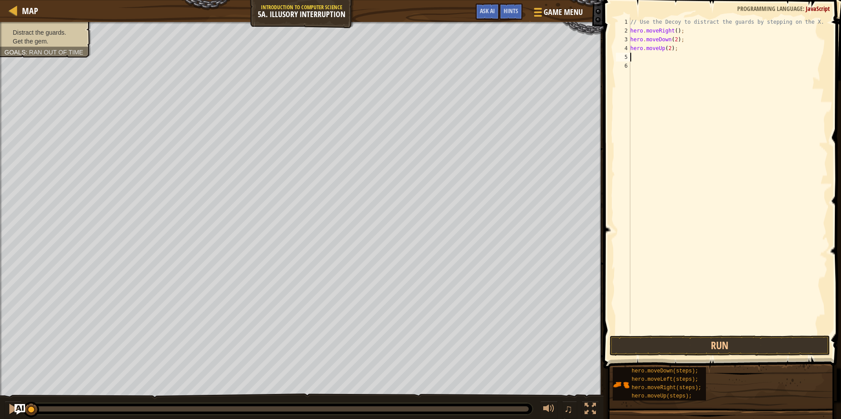
click at [638, 56] on div "// Use the Decoy to distract the guards by stepping on the X. hero . moveRight …" at bounding box center [727, 185] width 199 height 334
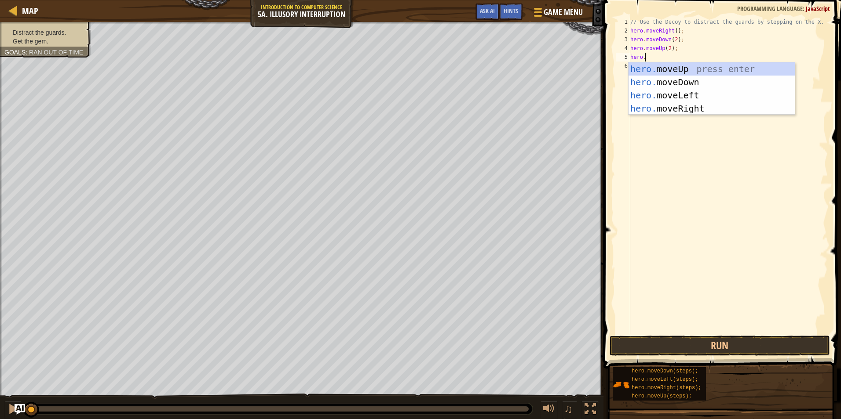
scroll to position [4, 1]
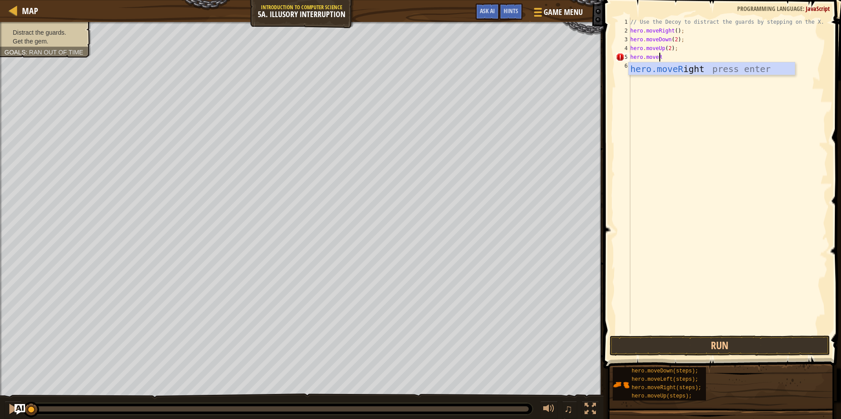
type textarea "hero.moveRig"
click at [674, 58] on div "// Use the Decoy to distract the guards by stepping on the X. hero . moveRight …" at bounding box center [727, 185] width 199 height 334
type textarea "hero.moveRight(3);"
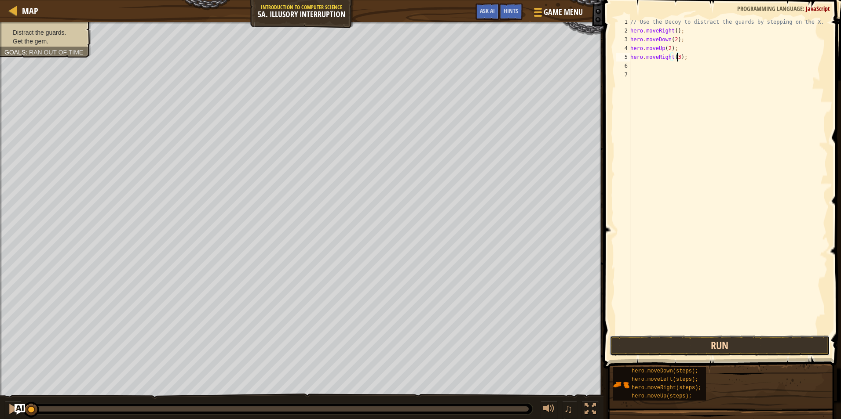
click at [708, 346] on button "Run" at bounding box center [719, 346] width 220 height 20
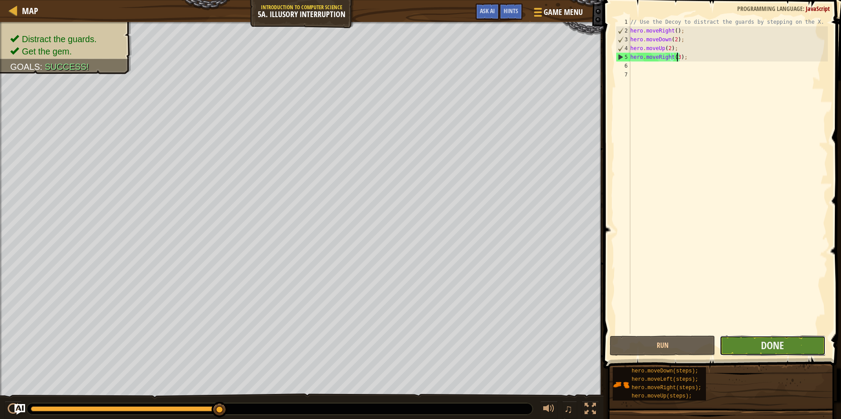
click at [785, 347] on button "Done" at bounding box center [772, 346] width 106 height 20
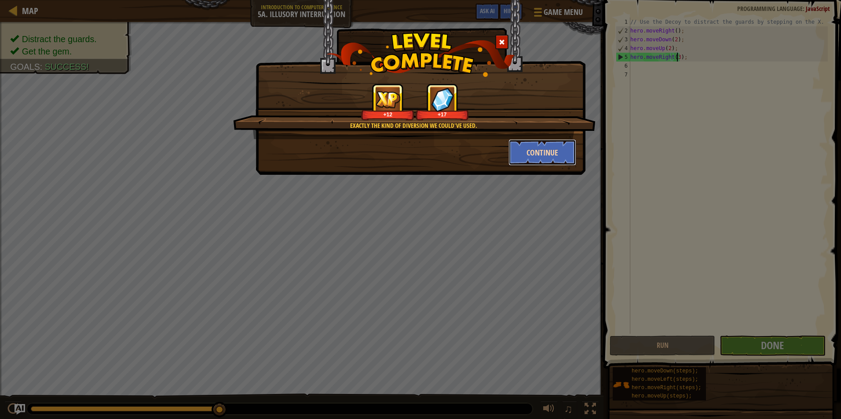
click at [539, 152] on button "Continue" at bounding box center [542, 152] width 68 height 26
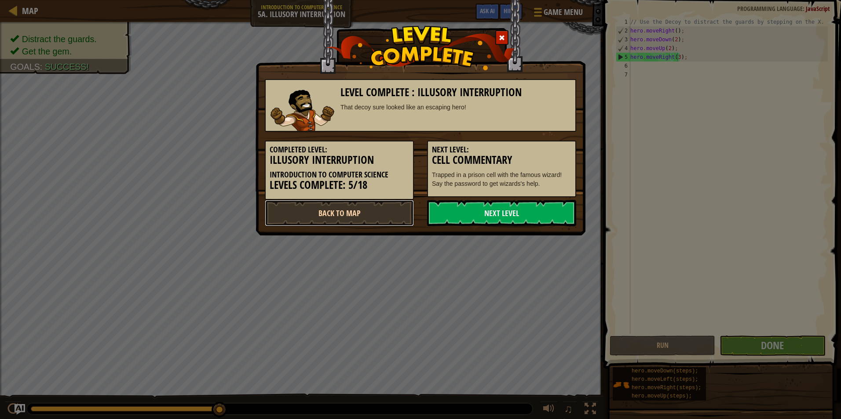
click at [388, 219] on link "Back to Map" at bounding box center [339, 213] width 149 height 26
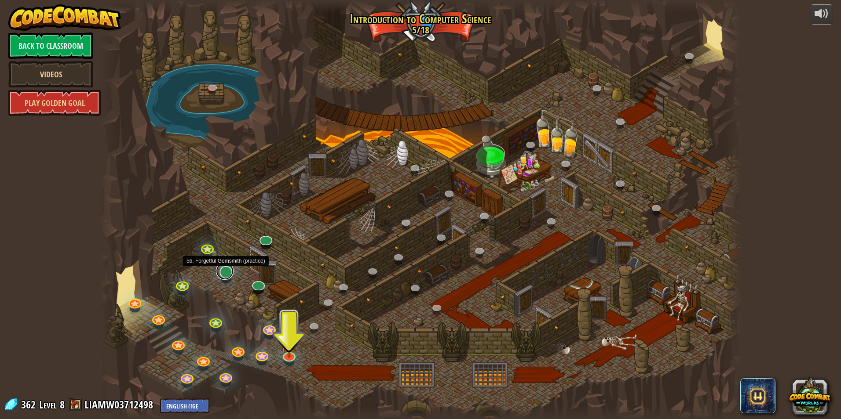
click at [226, 275] on link at bounding box center [225, 272] width 18 height 18
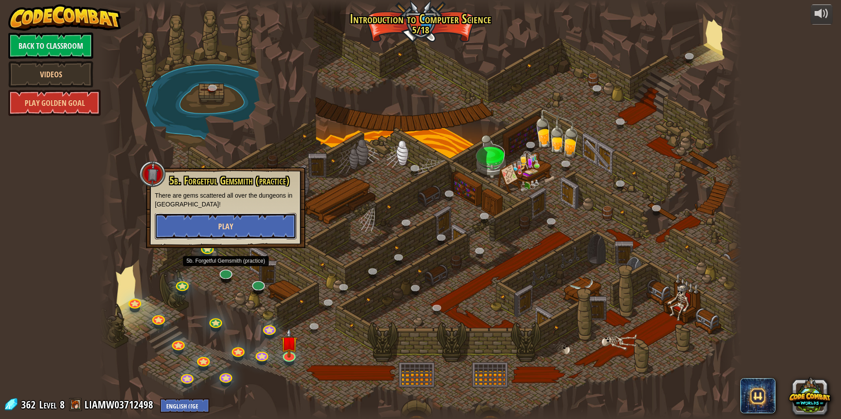
click at [234, 222] on button "Play" at bounding box center [226, 226] width 142 height 26
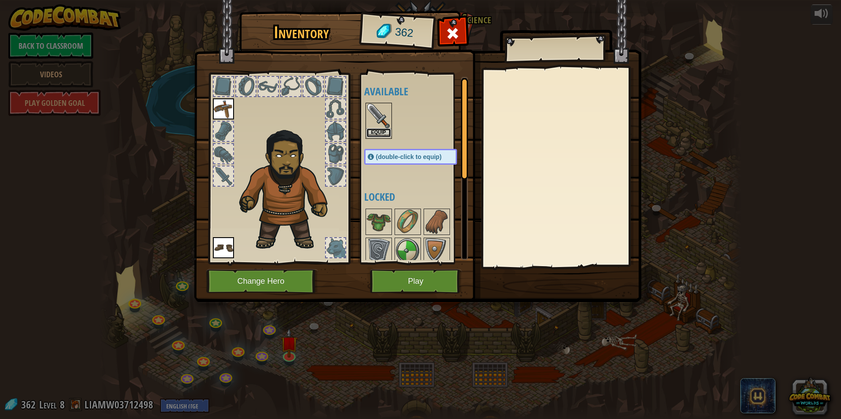
click at [379, 131] on button "Equip" at bounding box center [378, 132] width 25 height 9
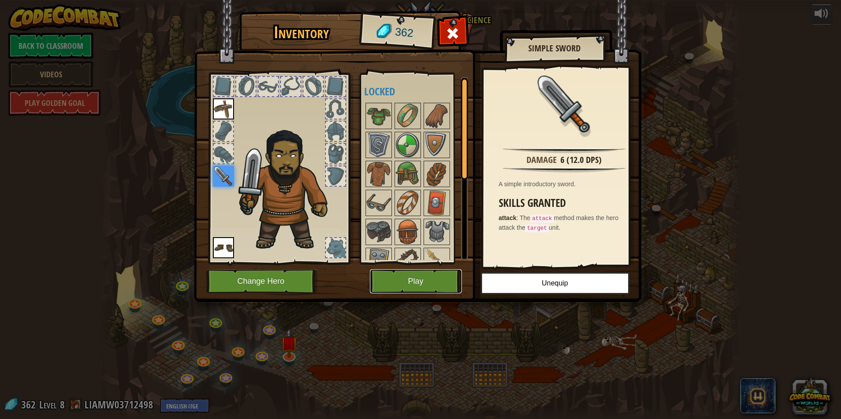
click at [423, 276] on button "Play" at bounding box center [416, 282] width 92 height 24
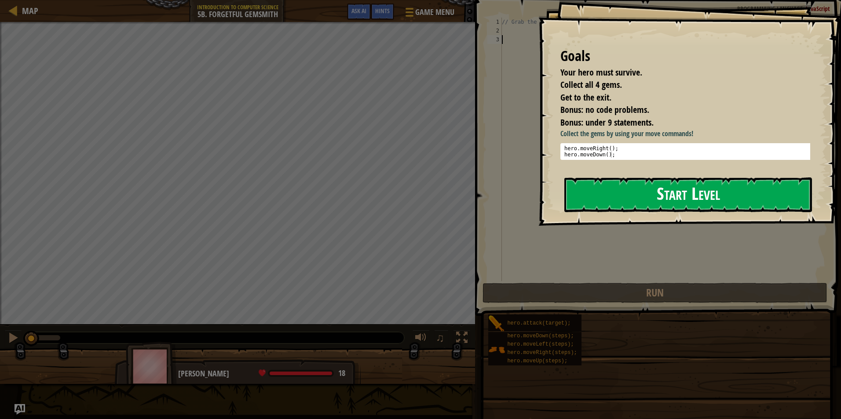
click at [634, 196] on button "Start Level" at bounding box center [688, 195] width 248 height 35
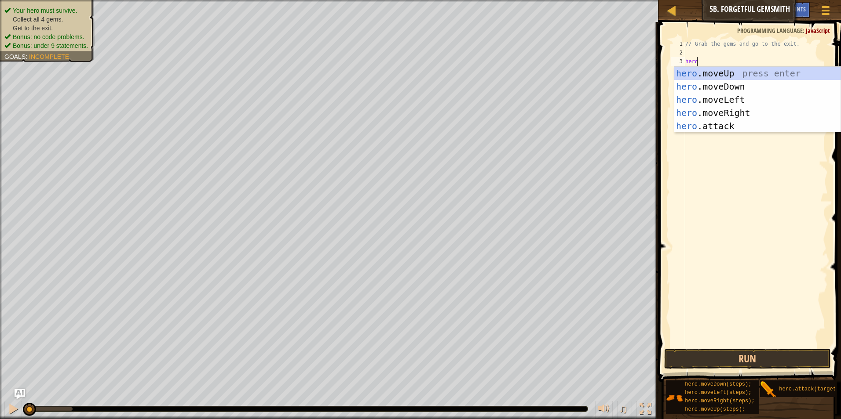
scroll to position [4, 0]
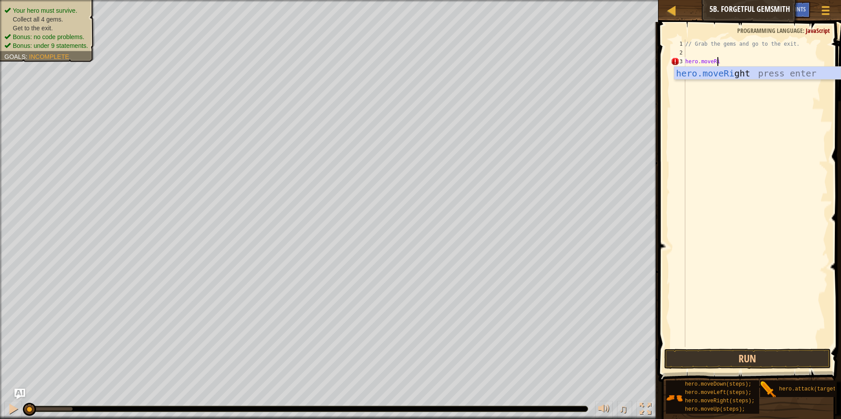
type textarea "hero.moveRight"
type textarea "hero.moveDown();"
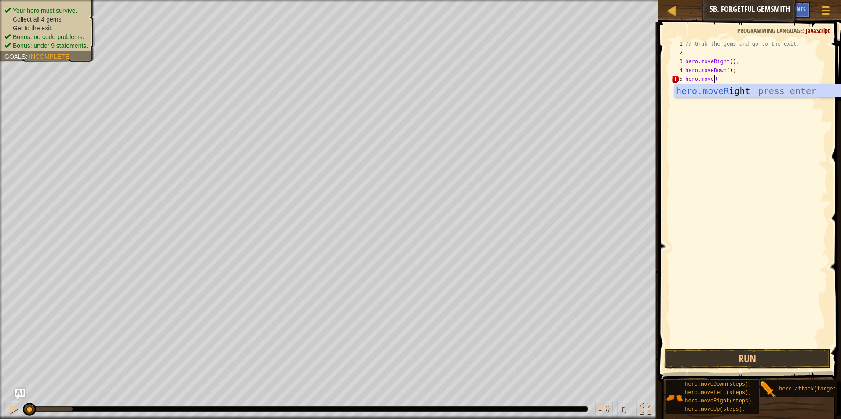
type textarea "hero.moveRight"
click at [728, 79] on div "// Grab the gems and go to the exit. hero . moveRight ( ) ; hero . moveDown ( )…" at bounding box center [755, 202] width 144 height 325
type textarea "hero.moveRight(2);"
click at [733, 106] on div "// Grab the gems and go to the exit. hero . moveRight ( ) ; hero . moveDown ( )…" at bounding box center [755, 202] width 144 height 325
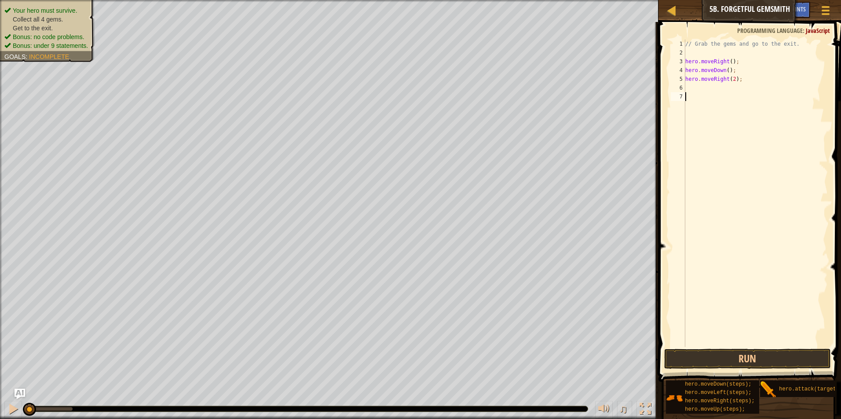
scroll to position [4, 0]
click at [778, 354] on button "Run" at bounding box center [747, 359] width 167 height 20
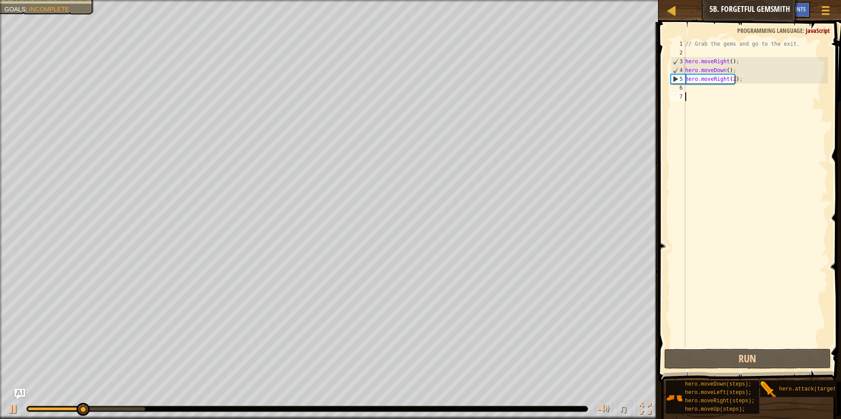
click at [722, 96] on div "// Grab the gems and go to the exit. hero . moveRight ( ) ; hero . moveDown ( )…" at bounding box center [755, 202] width 144 height 325
click at [708, 86] on div "// Grab the gems and go to the exit. hero . moveRight ( ) ; hero . moveDown ( )…" at bounding box center [755, 202] width 144 height 325
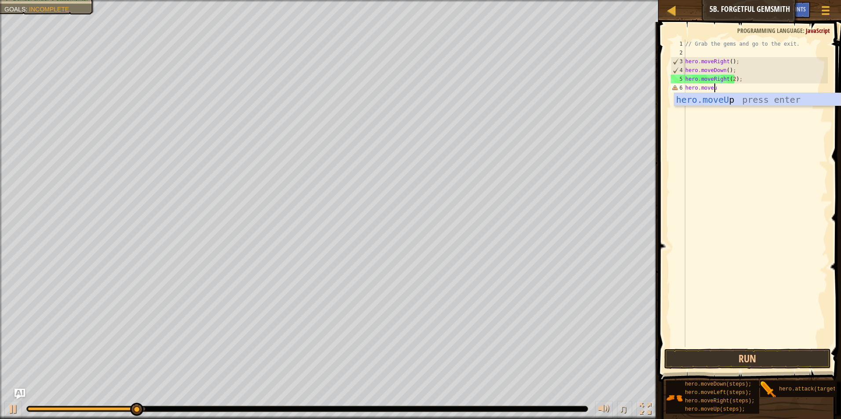
type textarea "hero.moveup"
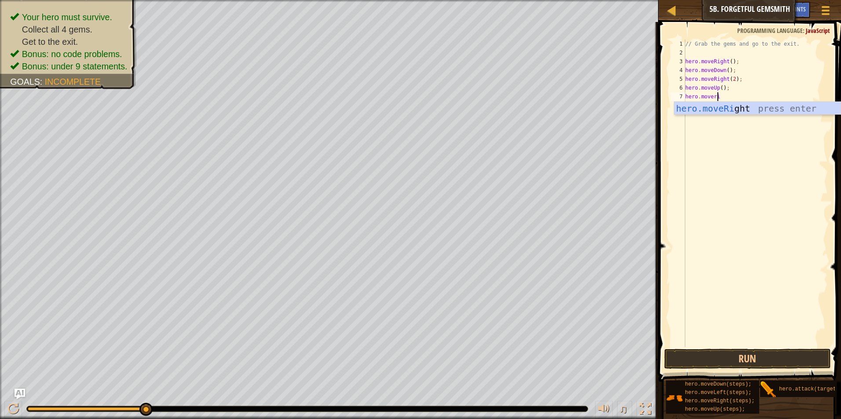
type textarea "hero.moveright"
click at [719, 354] on button "Run" at bounding box center [747, 359] width 167 height 20
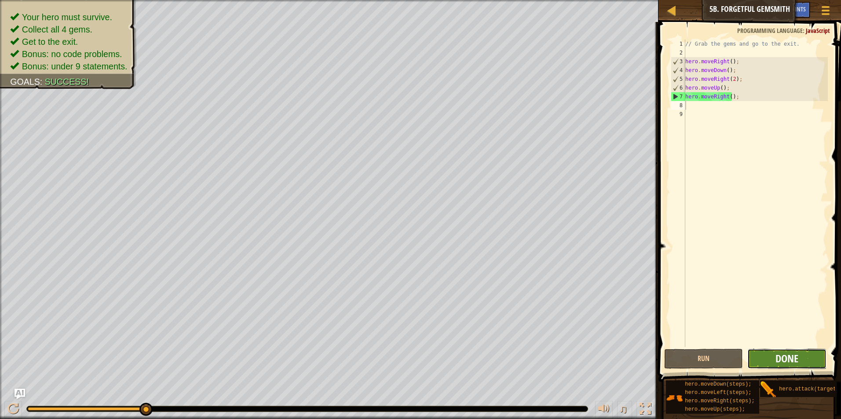
click at [780, 352] on button "Done" at bounding box center [786, 359] width 79 height 20
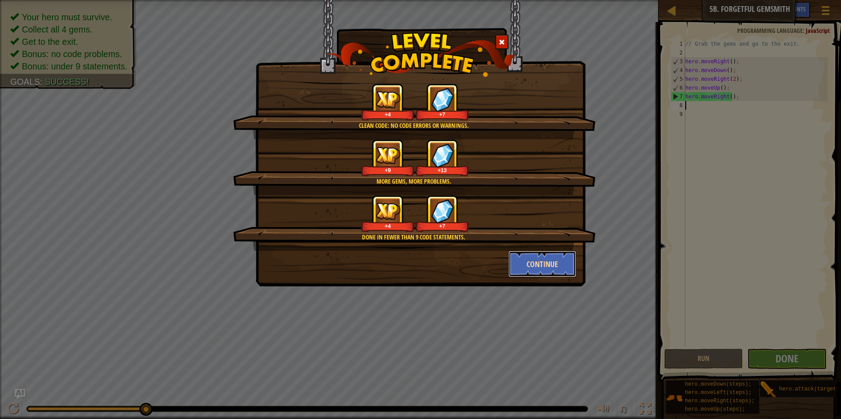
click at [564, 259] on button "Continue" at bounding box center [542, 264] width 68 height 26
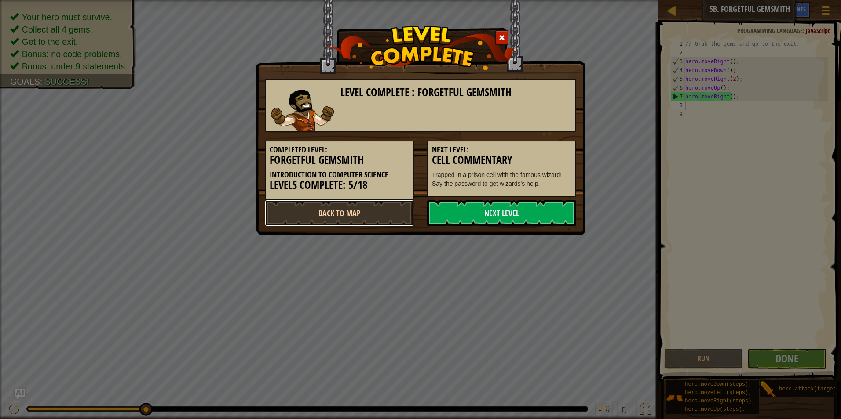
click at [372, 216] on link "Back to Map" at bounding box center [339, 213] width 149 height 26
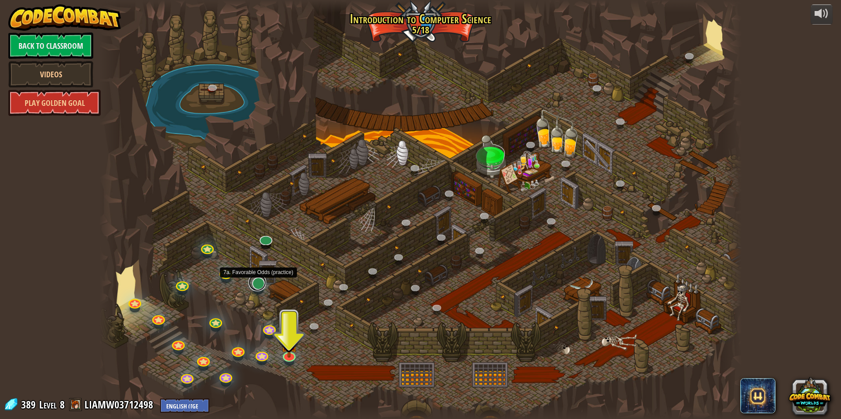
click at [261, 287] on link at bounding box center [257, 283] width 18 height 18
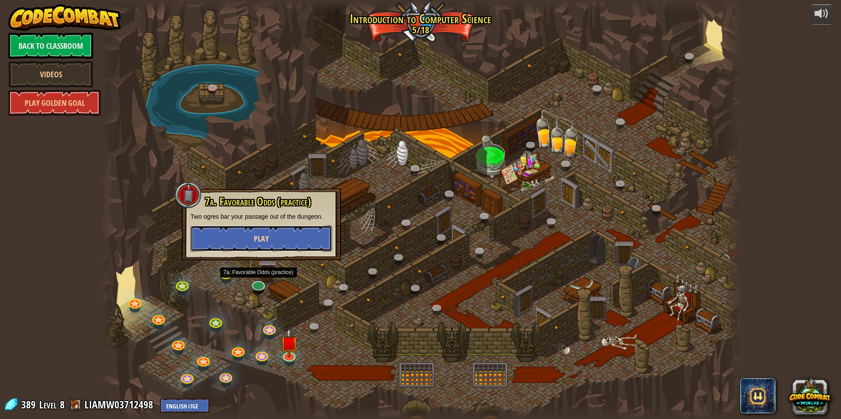
click at [277, 240] on button "Play" at bounding box center [261, 239] width 142 height 26
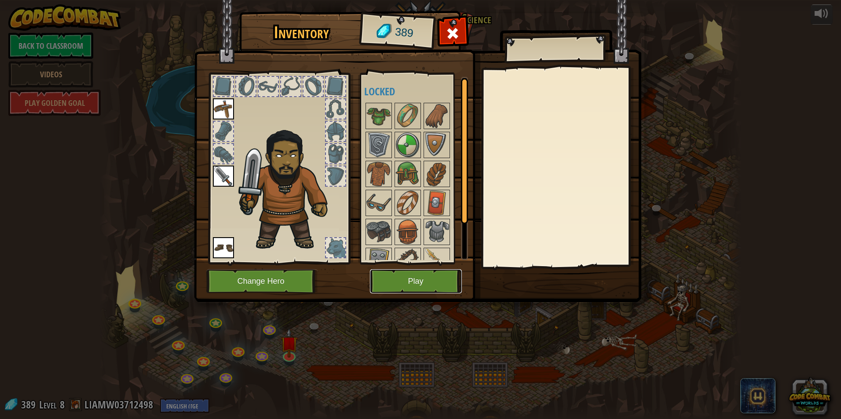
click at [424, 274] on button "Play" at bounding box center [416, 282] width 92 height 24
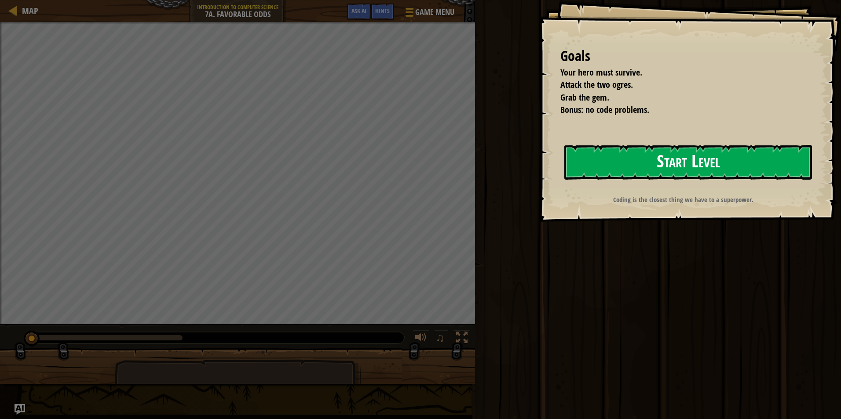
click at [620, 161] on button "Start Level" at bounding box center [688, 162] width 248 height 35
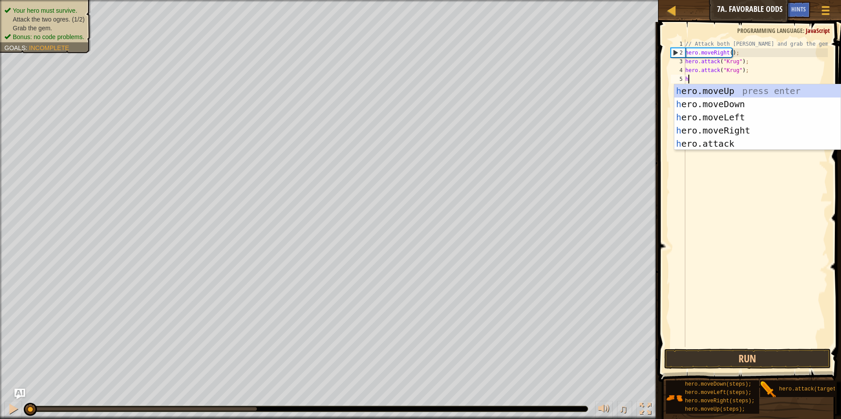
scroll to position [4, 0]
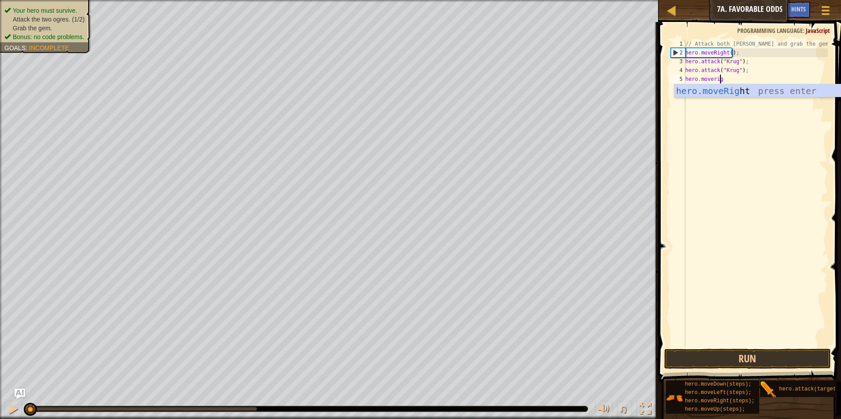
type textarea "hero.moveright"
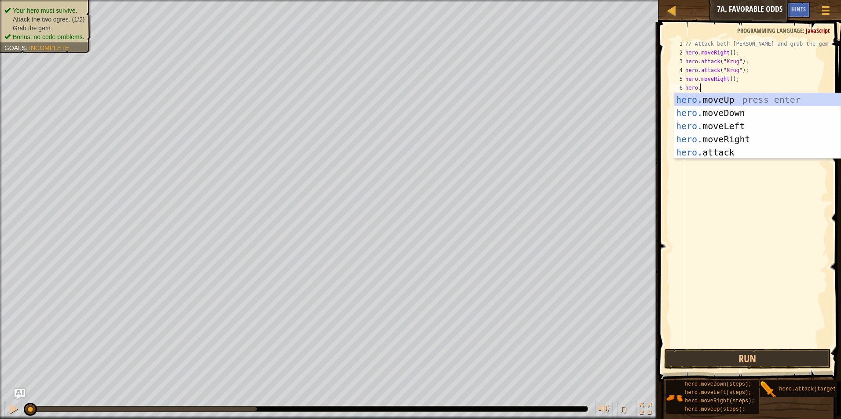
type textarea "hero.m"
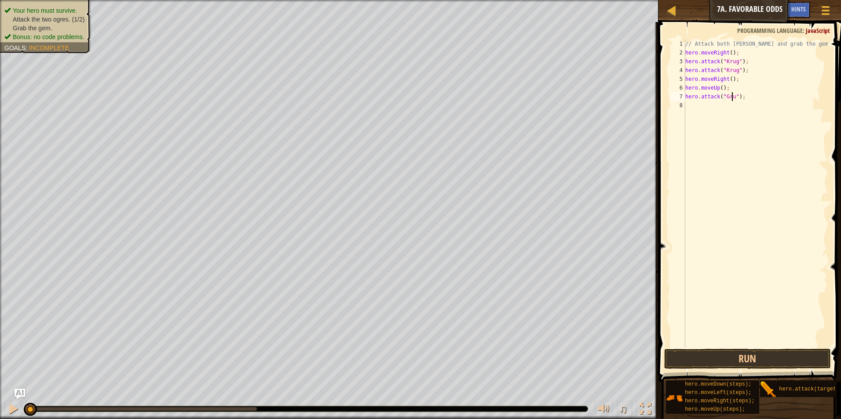
scroll to position [4, 4]
type textarea "hero.attack("Grump");"
click at [776, 352] on button "Run" at bounding box center [747, 359] width 167 height 20
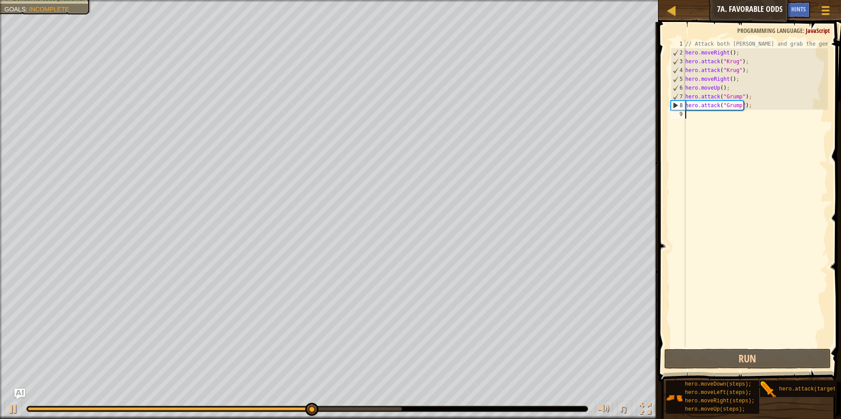
click at [731, 140] on div "// Attack both [PERSON_NAME] and grab the gem. hero . moveRight ( ) ; hero . at…" at bounding box center [755, 202] width 144 height 325
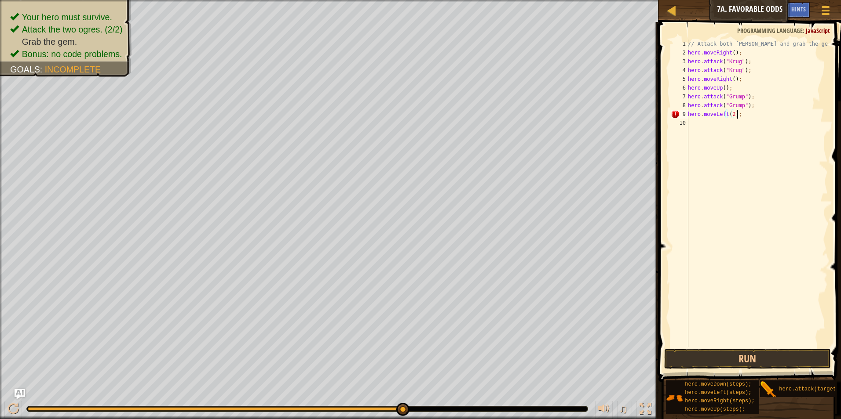
scroll to position [4, 4]
type textarea "hero.moveLeft(2);"
click at [732, 351] on button "Run" at bounding box center [747, 359] width 167 height 20
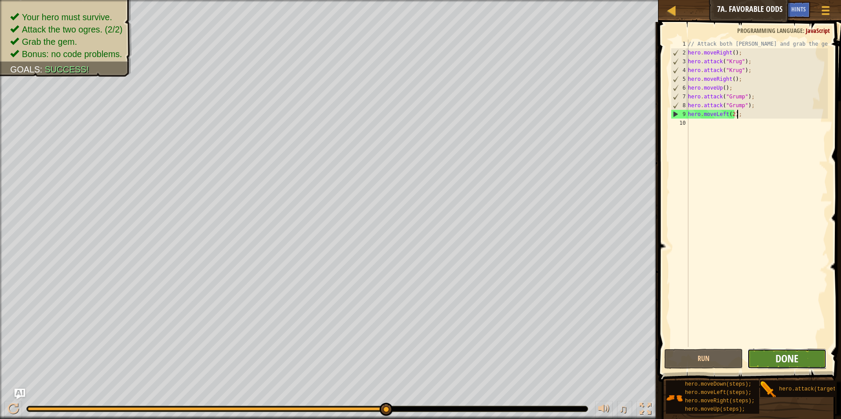
click at [794, 357] on span "Done" at bounding box center [786, 359] width 23 height 14
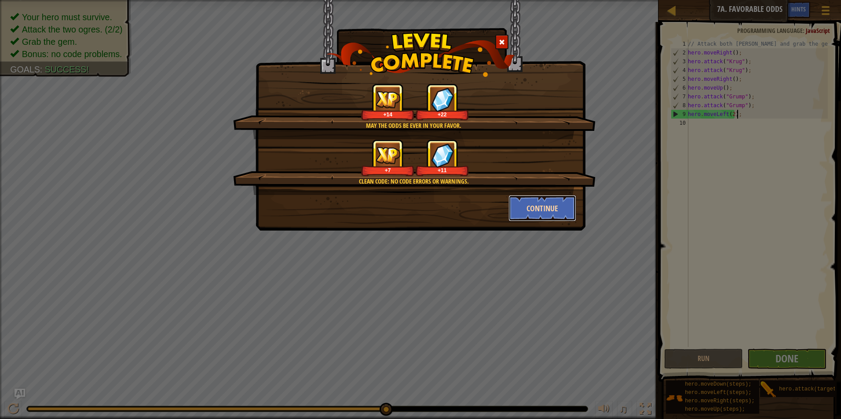
click at [549, 200] on button "Continue" at bounding box center [542, 208] width 68 height 26
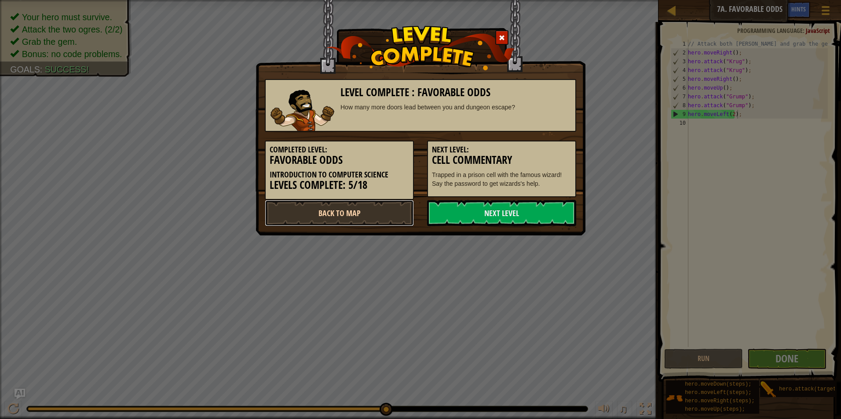
click at [399, 212] on link "Back to Map" at bounding box center [339, 213] width 149 height 26
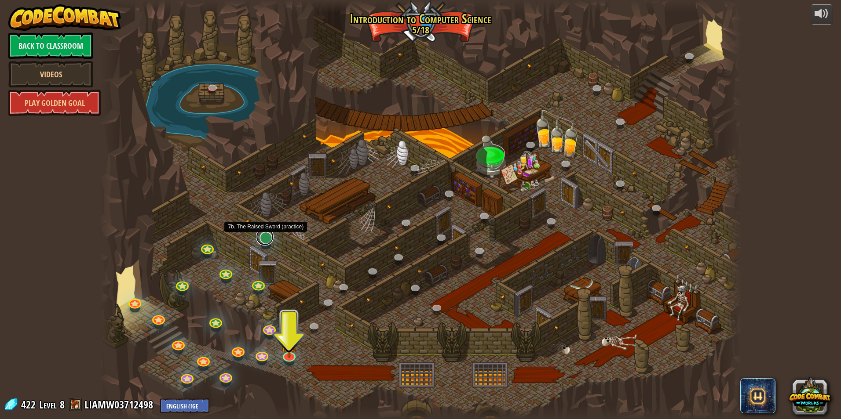
click at [263, 240] on link at bounding box center [265, 237] width 18 height 18
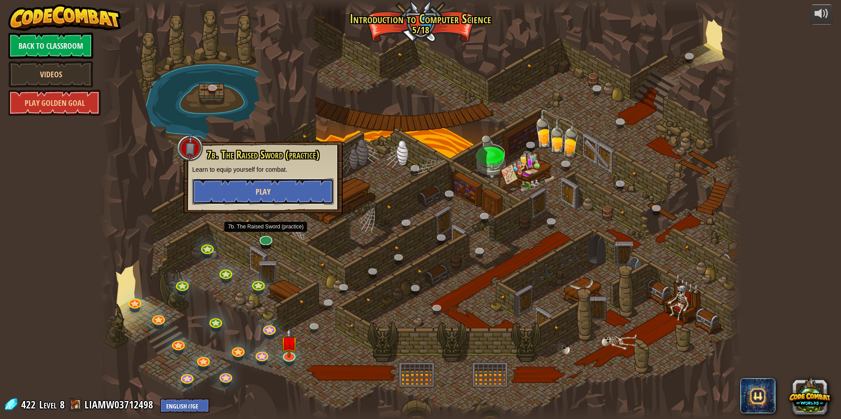
click at [282, 193] on button "Play" at bounding box center [263, 192] width 142 height 26
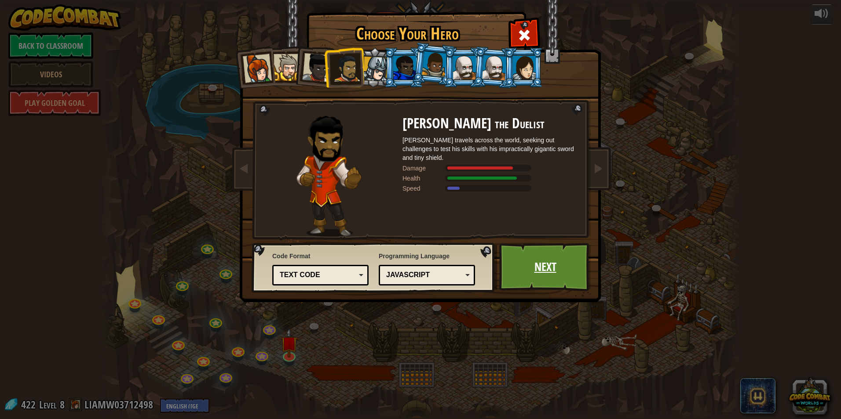
click at [517, 257] on link "Next" at bounding box center [545, 267] width 92 height 48
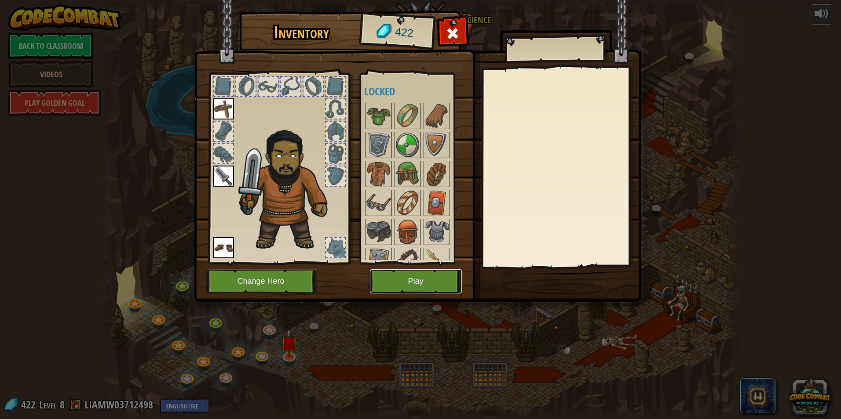
click at [412, 276] on button "Play" at bounding box center [416, 282] width 92 height 24
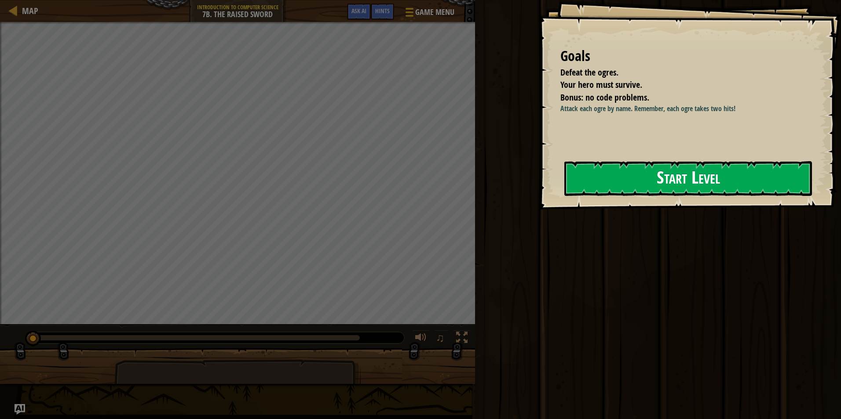
click at [669, 183] on button "Start Level" at bounding box center [688, 178] width 248 height 35
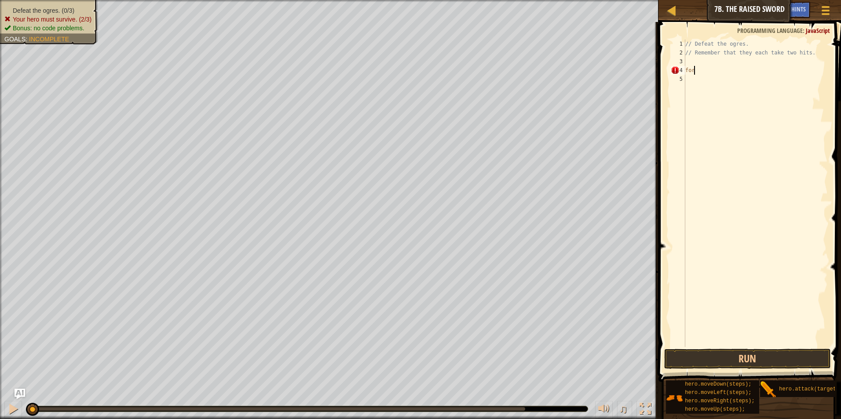
scroll to position [4, 0]
type textarea "f"
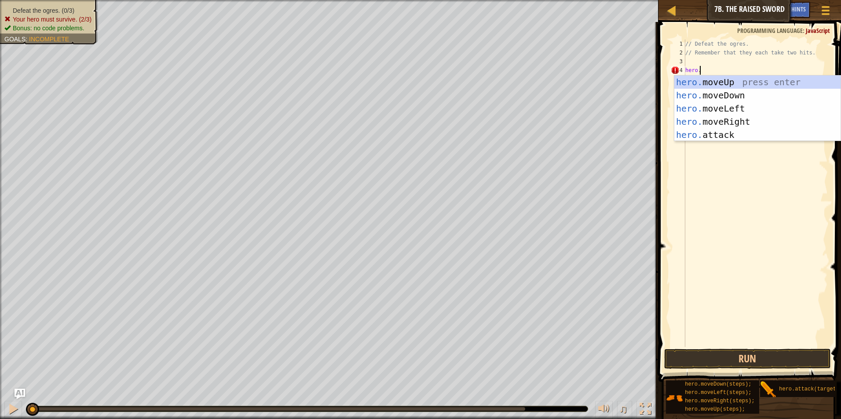
scroll to position [4, 1]
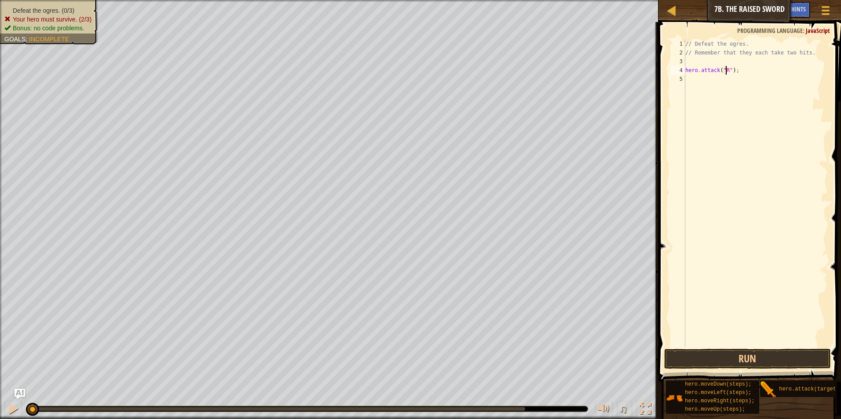
type textarea "hero.attack("Rig");"
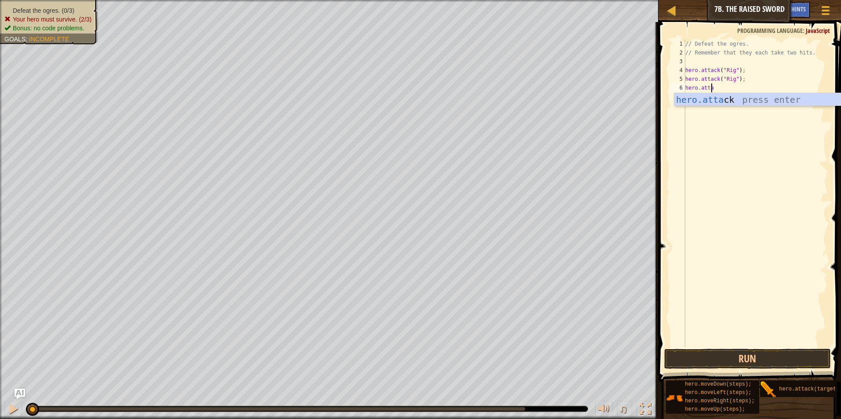
scroll to position [4, 2]
type textarea "hero.attack("Gurt");"
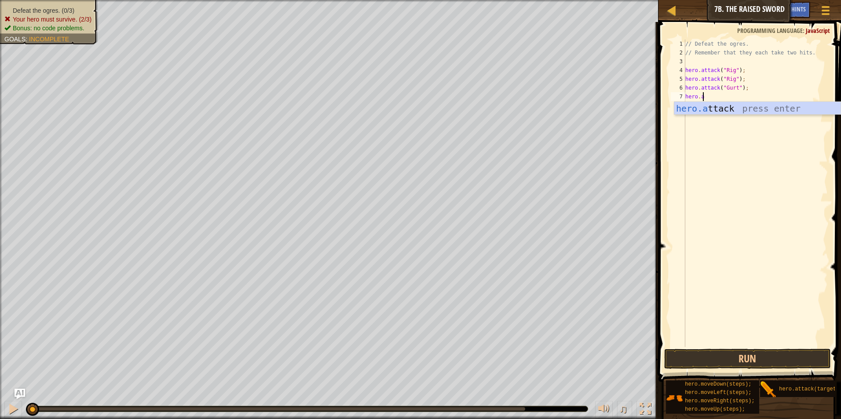
scroll to position [4, 1]
type textarea "hero.attack("Gurt");"
type textarea "hero.attack("Ack");"
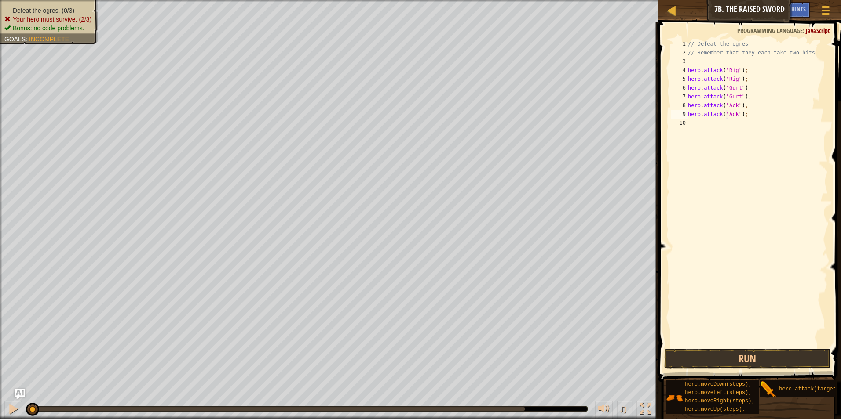
click at [761, 117] on div "// Defeat the ogres. // Remember that they each take two hits. hero . attack ( …" at bounding box center [757, 202] width 142 height 325
type textarea "s"
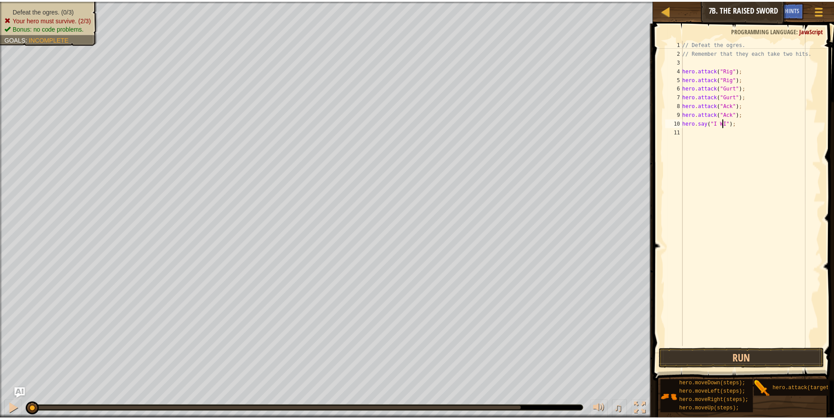
scroll to position [4, 4]
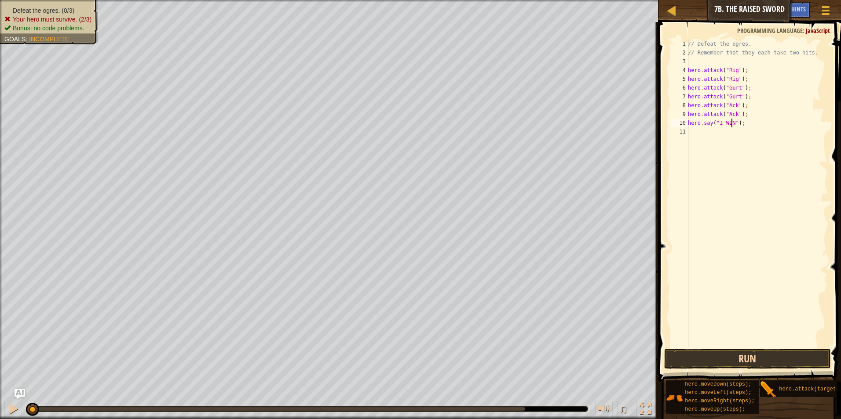
type textarea "hero.say("I WIN");"
click at [770, 350] on button "Run" at bounding box center [747, 359] width 167 height 20
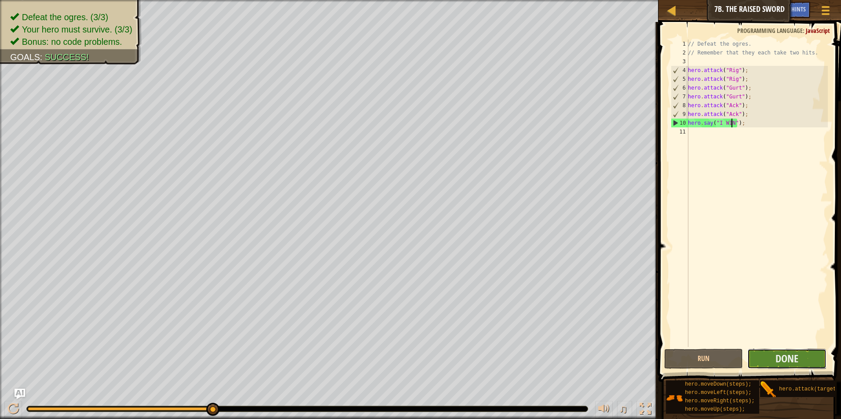
click at [762, 362] on button "Done" at bounding box center [786, 359] width 79 height 20
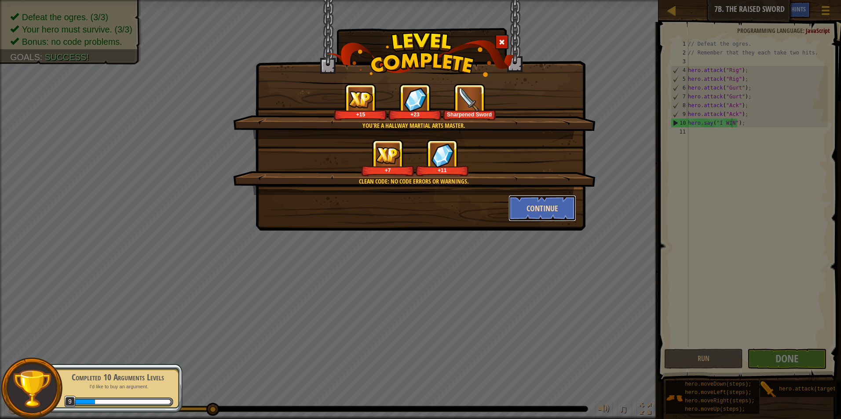
click at [563, 197] on button "Continue" at bounding box center [542, 208] width 68 height 26
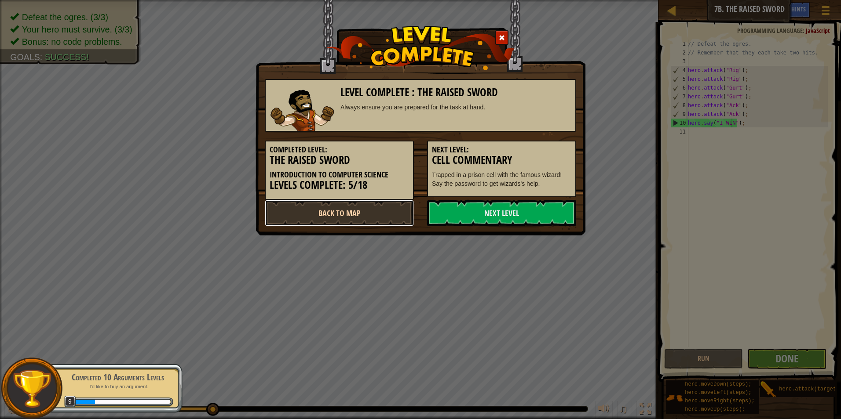
click at [390, 208] on link "Back to Map" at bounding box center [339, 213] width 149 height 26
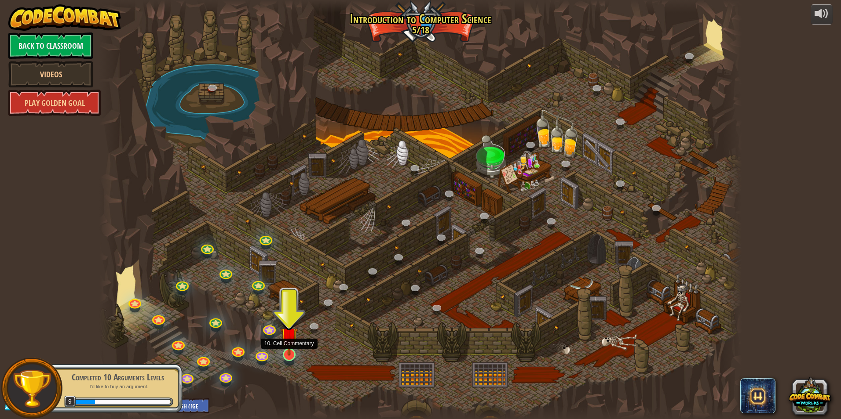
click at [283, 353] on img at bounding box center [289, 337] width 17 height 40
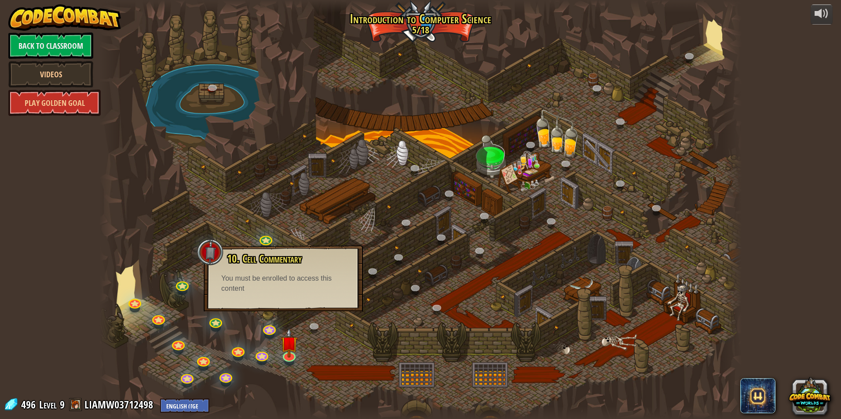
click at [302, 349] on div at bounding box center [420, 209] width 642 height 419
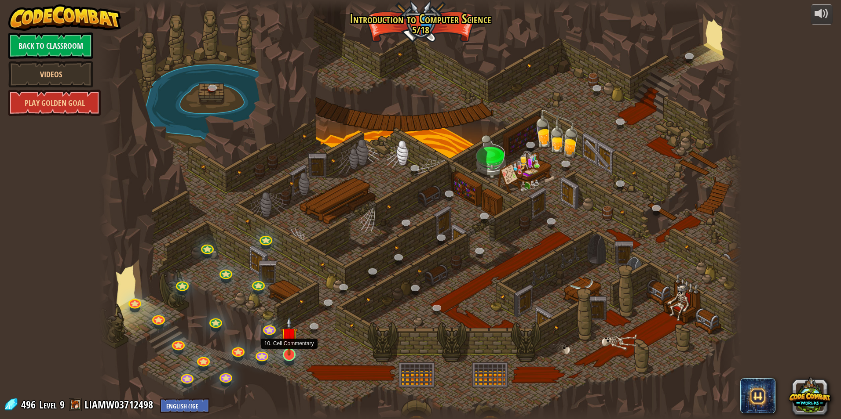
click at [292, 349] on img at bounding box center [289, 337] width 17 height 40
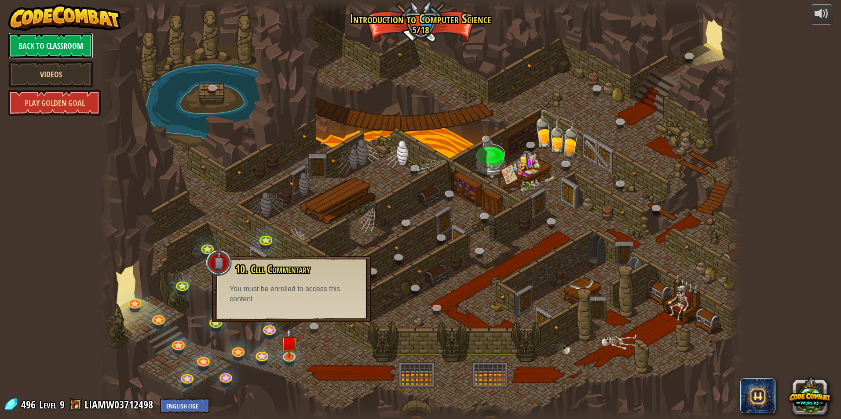
click at [81, 41] on link "Back to Classroom" at bounding box center [50, 46] width 85 height 26
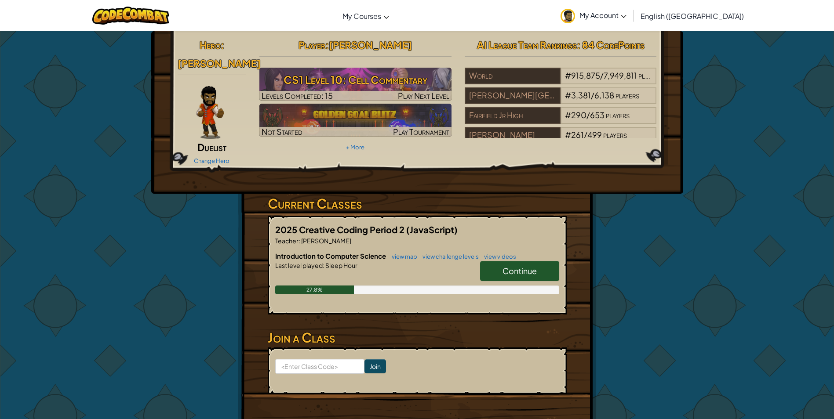
click at [532, 261] on link "Continue" at bounding box center [519, 271] width 79 height 20
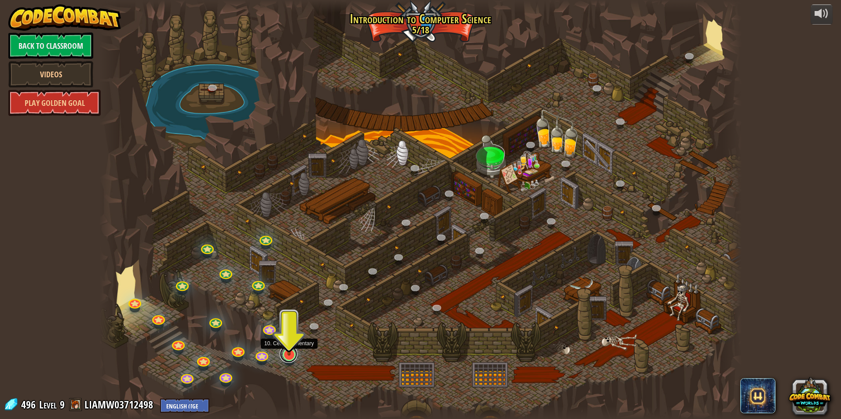
click at [290, 357] on link at bounding box center [289, 355] width 18 height 18
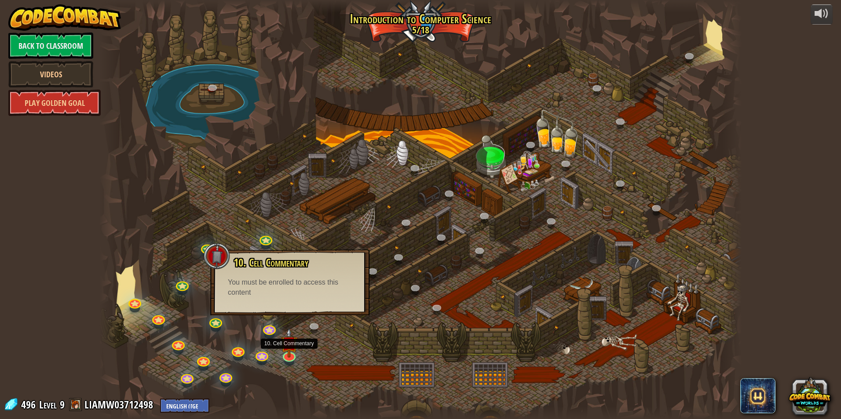
click at [255, 392] on div at bounding box center [420, 209] width 642 height 419
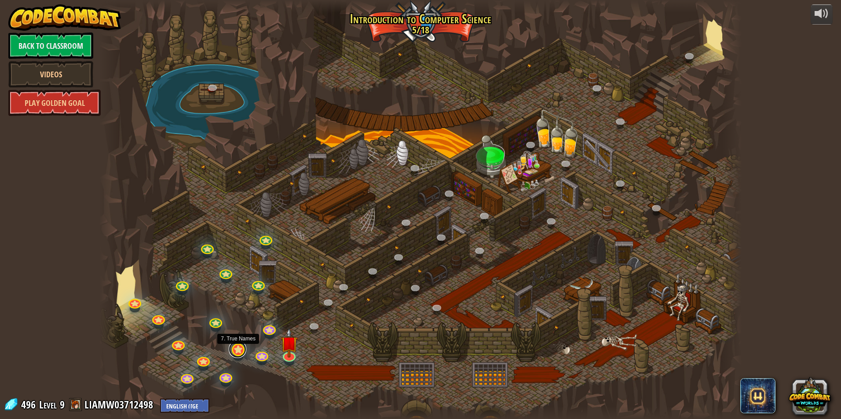
click at [244, 347] on link at bounding box center [238, 350] width 18 height 18
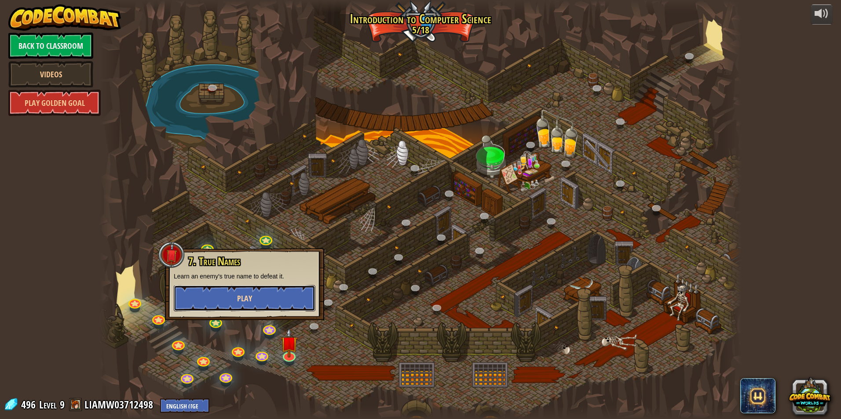
click at [250, 292] on button "Play" at bounding box center [245, 298] width 142 height 26
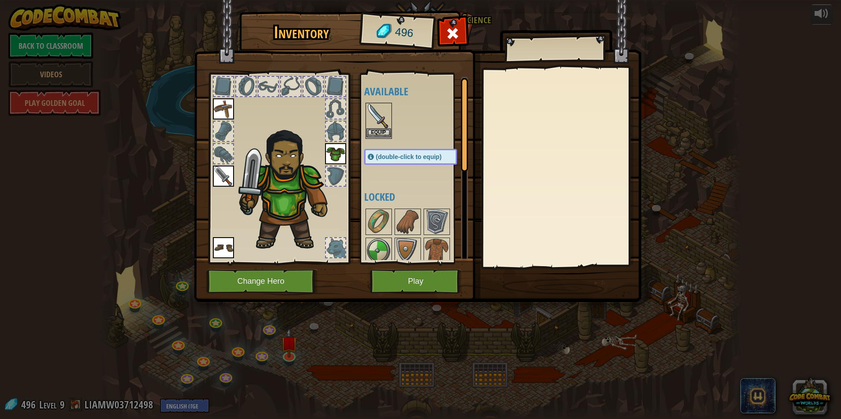
click at [381, 124] on img at bounding box center [378, 116] width 25 height 25
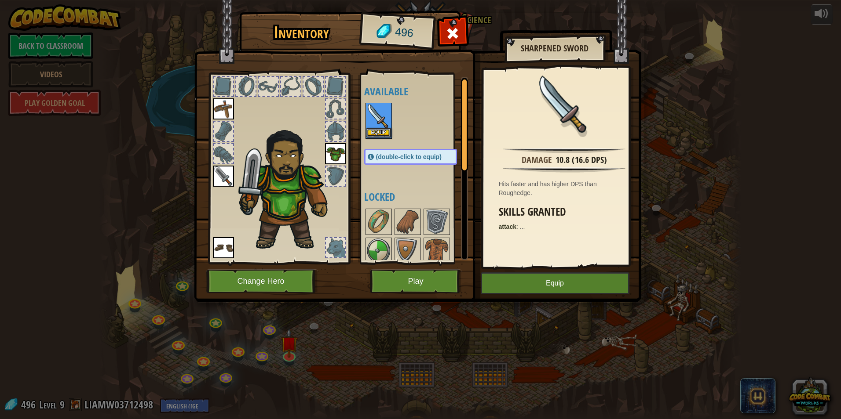
click at [381, 124] on img at bounding box center [378, 116] width 25 height 25
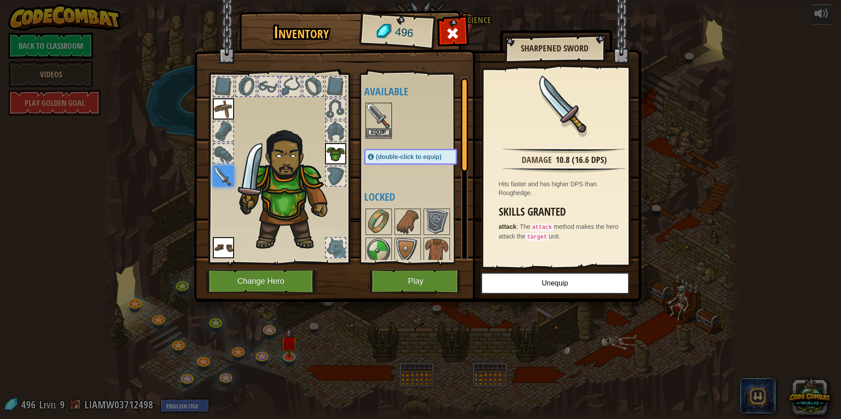
click at [378, 121] on img at bounding box center [378, 116] width 25 height 25
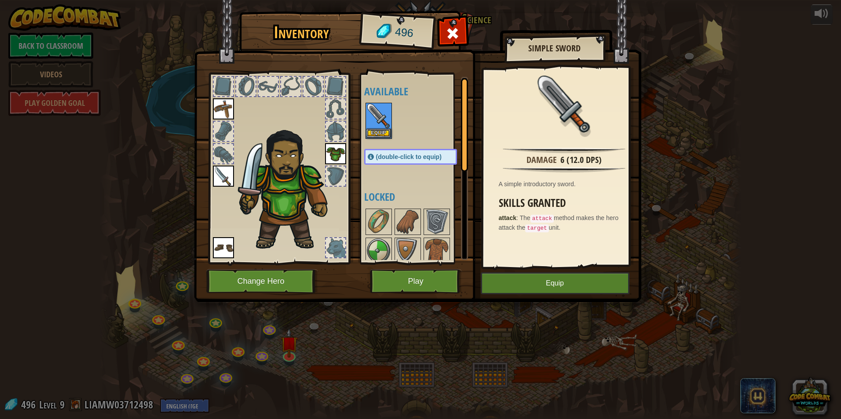
click at [222, 178] on img at bounding box center [223, 176] width 21 height 21
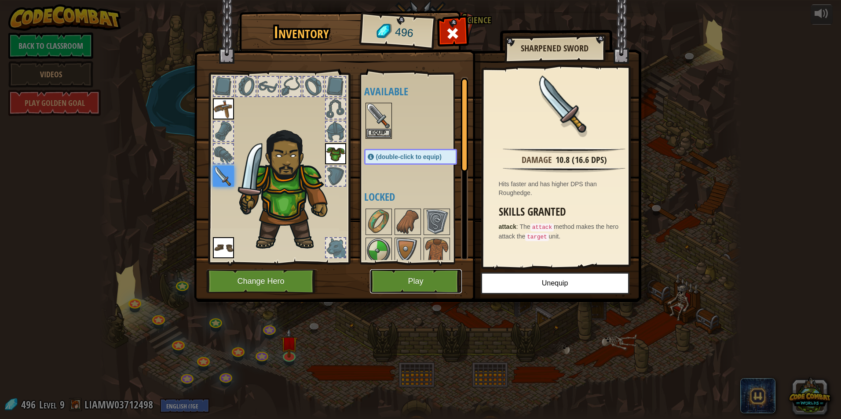
click at [408, 279] on button "Play" at bounding box center [416, 282] width 92 height 24
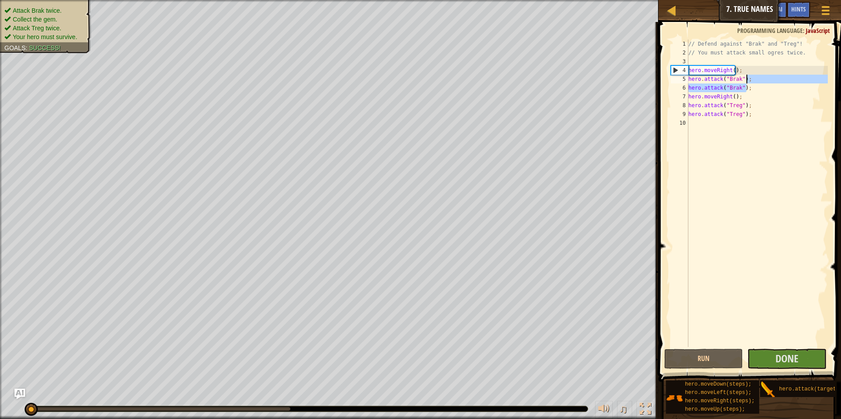
drag, startPoint x: 750, startPoint y: 90, endPoint x: 750, endPoint y: 77, distance: 12.3
click at [750, 77] on div "// Defend against "Brak" and "Treg"! // You must attack small ogres twice. hero…" at bounding box center [756, 202] width 141 height 325
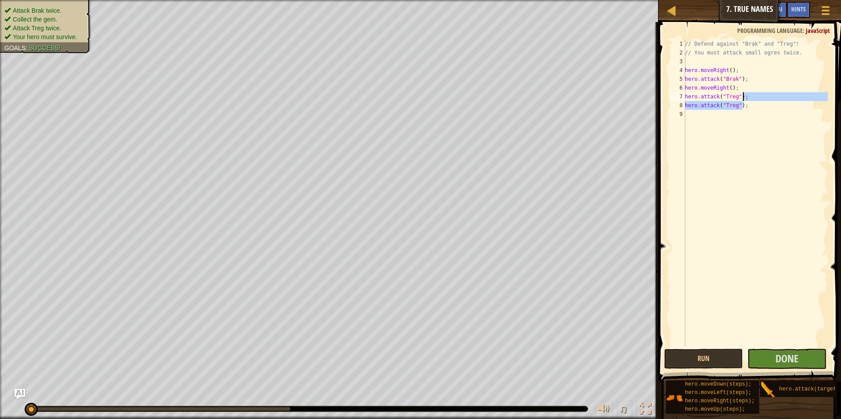
drag, startPoint x: 755, startPoint y: 101, endPoint x: 755, endPoint y: 96, distance: 4.8
click at [755, 96] on div "// Defend against "Brak" and "Treg"! // You must attack small ogres twice. hero…" at bounding box center [755, 202] width 145 height 325
type textarea "hero.attack("Treg");"
click at [800, 359] on button "Done" at bounding box center [786, 359] width 79 height 20
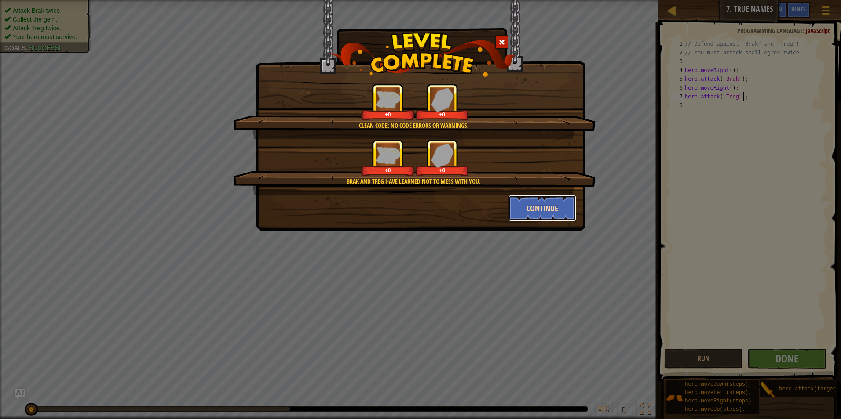
click at [529, 214] on button "Continue" at bounding box center [542, 208] width 68 height 26
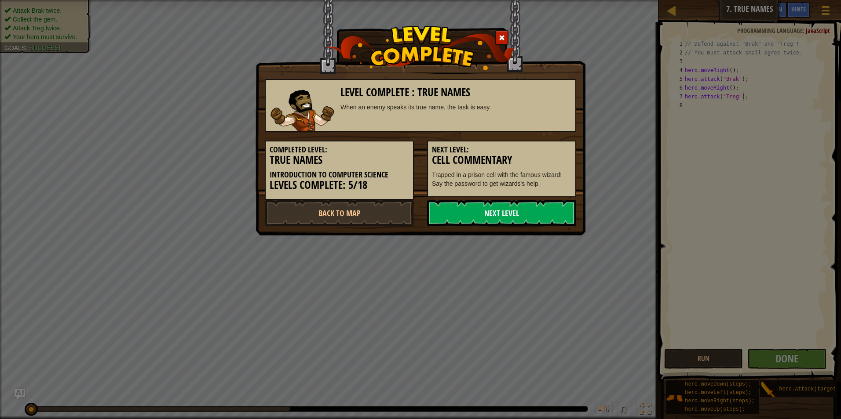
click at [452, 218] on link "Next Level" at bounding box center [501, 213] width 149 height 26
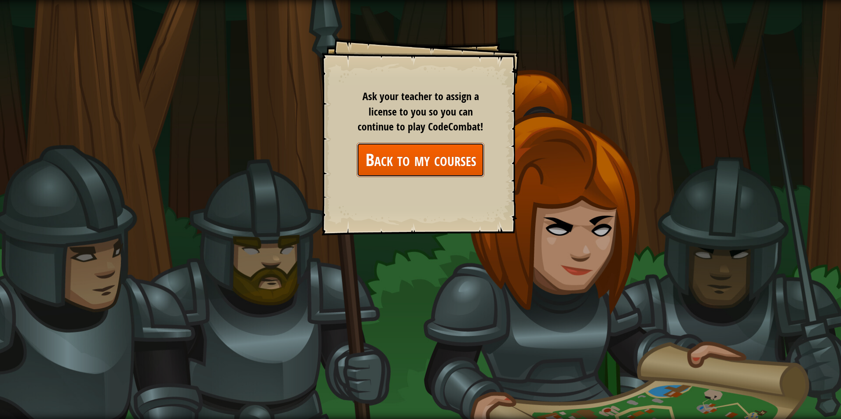
click at [447, 155] on link "Back to my courses" at bounding box center [421, 160] width 128 height 34
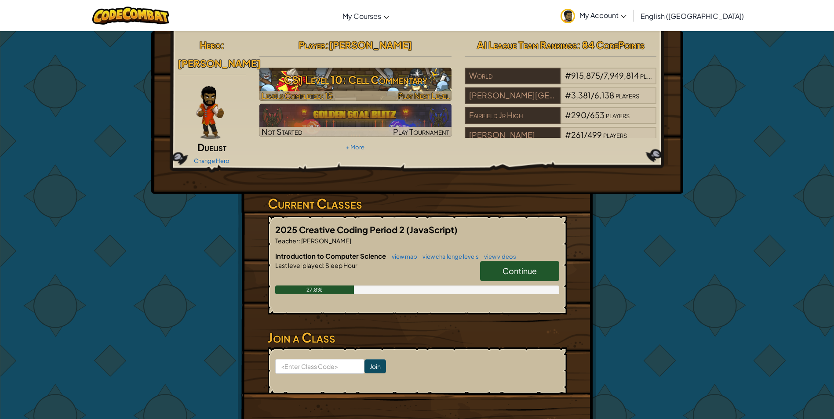
click at [425, 98] on span "Play Next Level" at bounding box center [423, 96] width 51 height 10
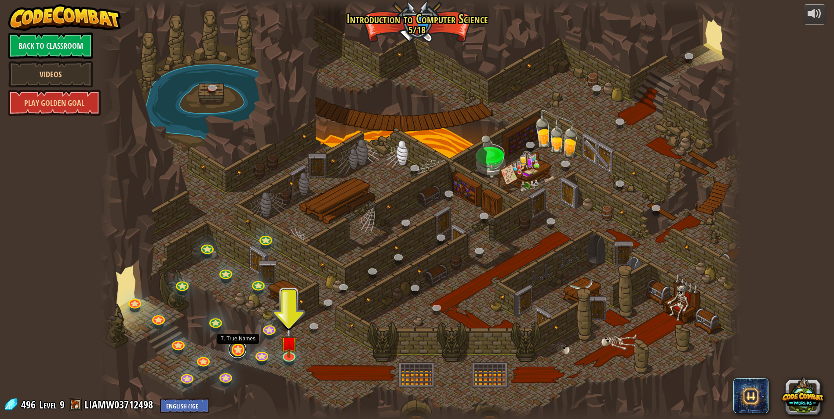
click at [244, 353] on link at bounding box center [238, 350] width 18 height 18
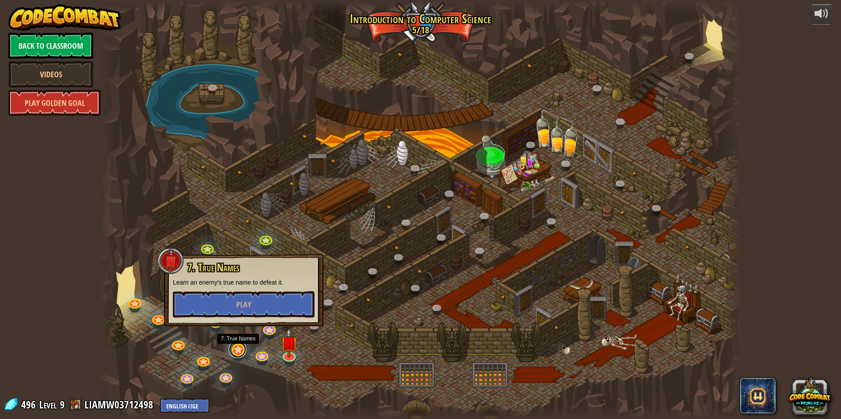
click at [244, 353] on link at bounding box center [238, 350] width 18 height 18
click at [243, 314] on button "Play" at bounding box center [244, 305] width 142 height 26
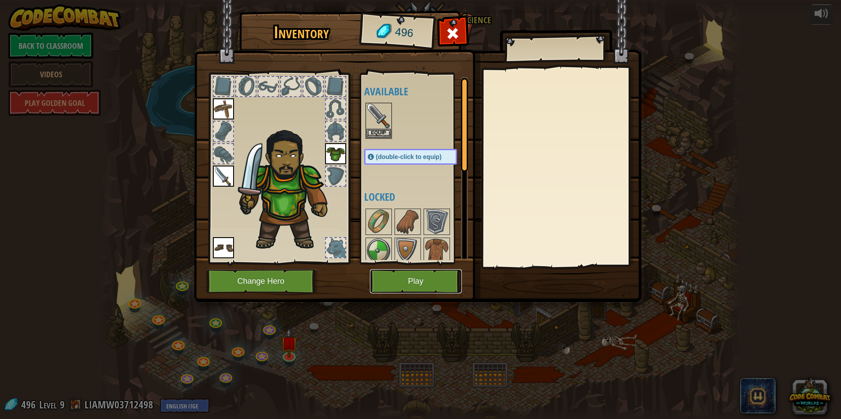
click at [414, 275] on button "Play" at bounding box center [416, 282] width 92 height 24
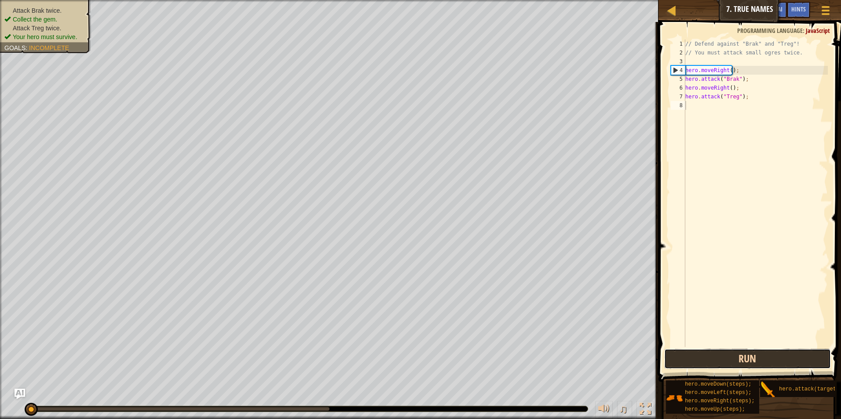
click at [699, 361] on button "Run" at bounding box center [747, 359] width 167 height 20
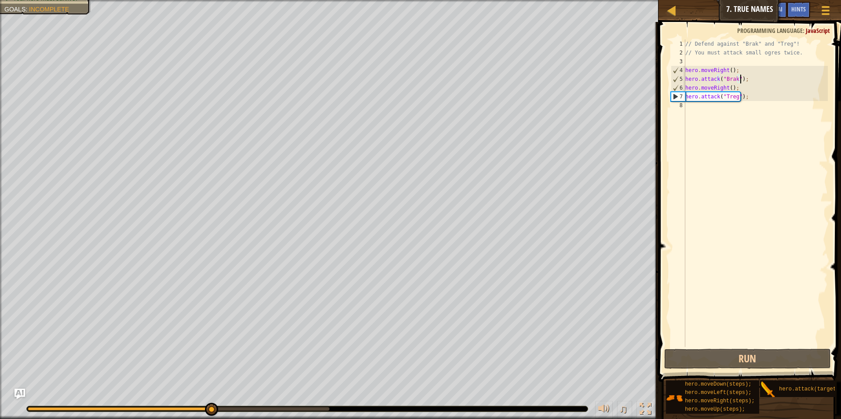
click at [741, 78] on div "// Defend against "Brak" and "Treg"! // You must attack small ogres twice. hero…" at bounding box center [755, 202] width 144 height 325
type textarea "hero.attack("Brak");"
click at [746, 79] on div "// Defend against "Brak" and "Treg"! // You must attack small ogres twice. hero…" at bounding box center [755, 202] width 144 height 325
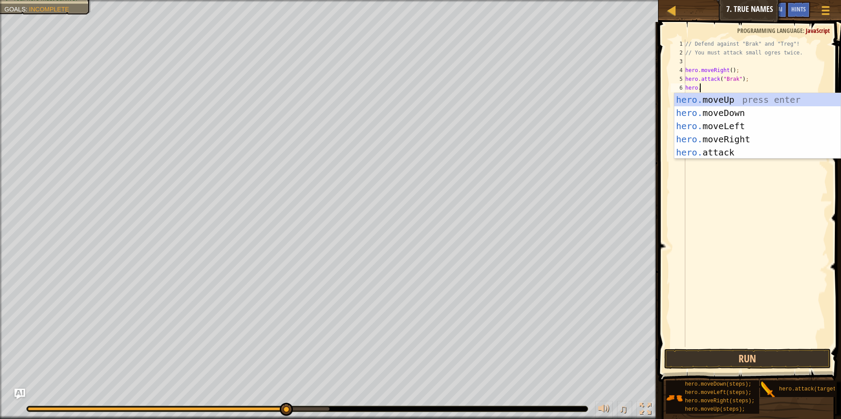
scroll to position [4, 1]
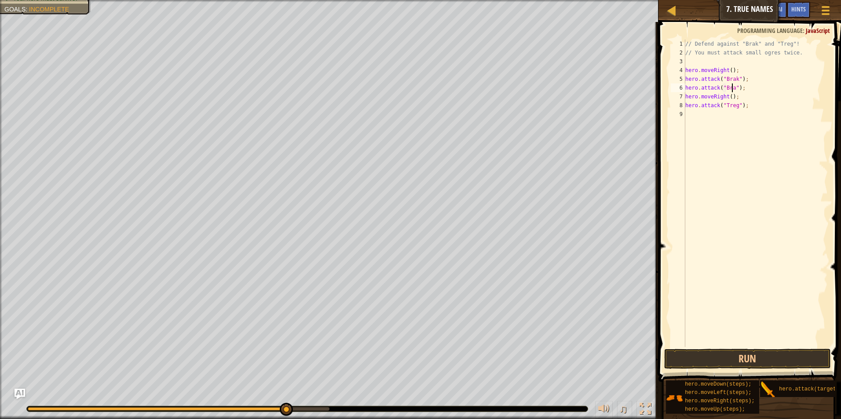
type textarea "hero.attack("Brak");"
click at [709, 121] on div "// Defend against "Brak" and "Treg"! // You must attack small ogres twice. hero…" at bounding box center [755, 202] width 144 height 325
type textarea "hero.attack("Treg");"
click at [742, 361] on button "Run" at bounding box center [747, 359] width 167 height 20
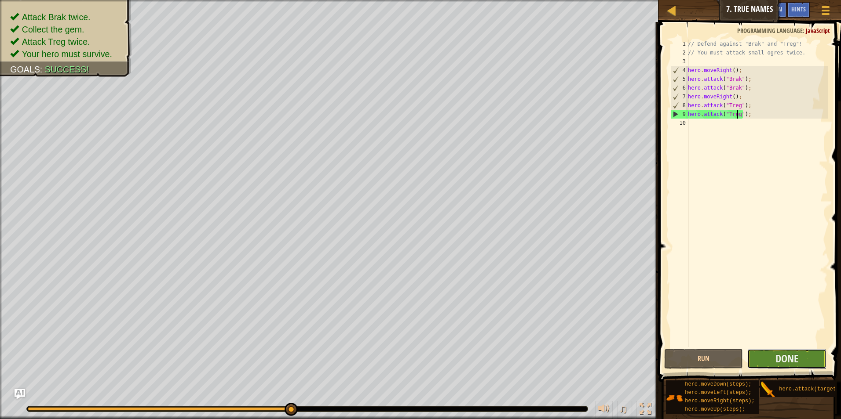
click at [774, 364] on button "Done" at bounding box center [786, 359] width 79 height 20
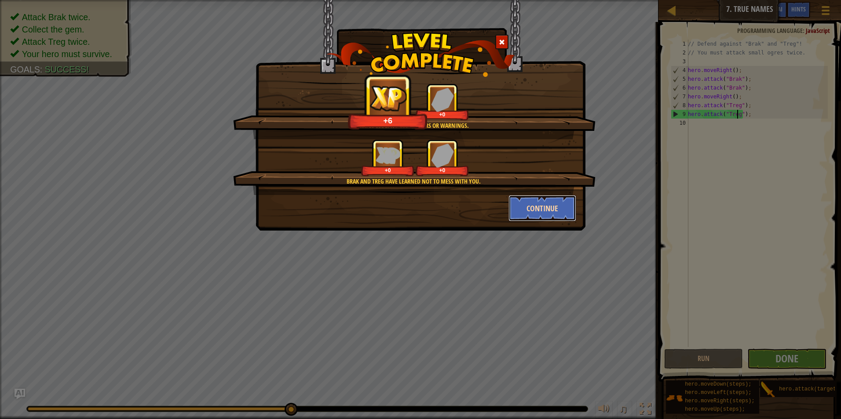
click at [522, 214] on button "Continue" at bounding box center [542, 208] width 68 height 26
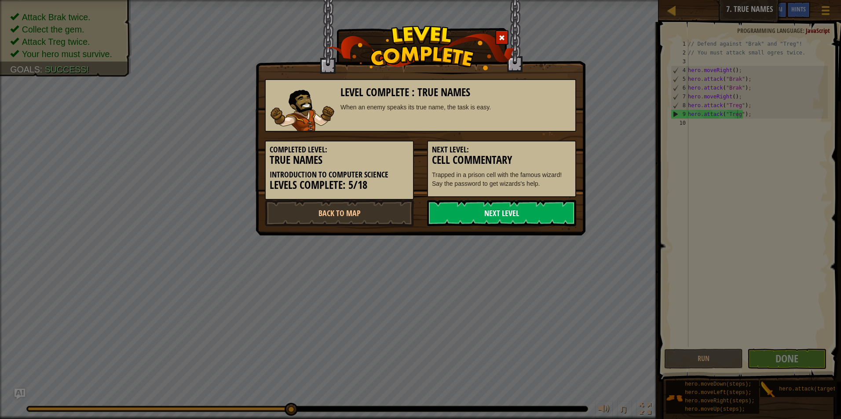
click at [513, 214] on link "Next Level" at bounding box center [501, 213] width 149 height 26
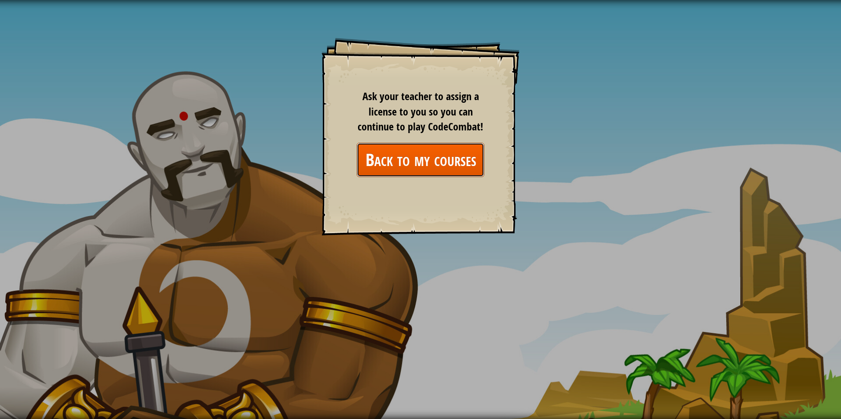
click at [424, 159] on link "Back to my courses" at bounding box center [421, 160] width 128 height 34
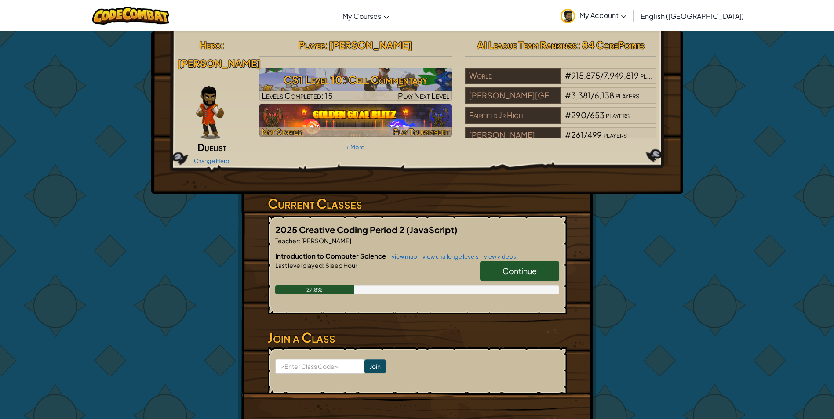
click at [378, 128] on div at bounding box center [355, 132] width 192 height 10
